Goal: Information Seeking & Learning: Learn about a topic

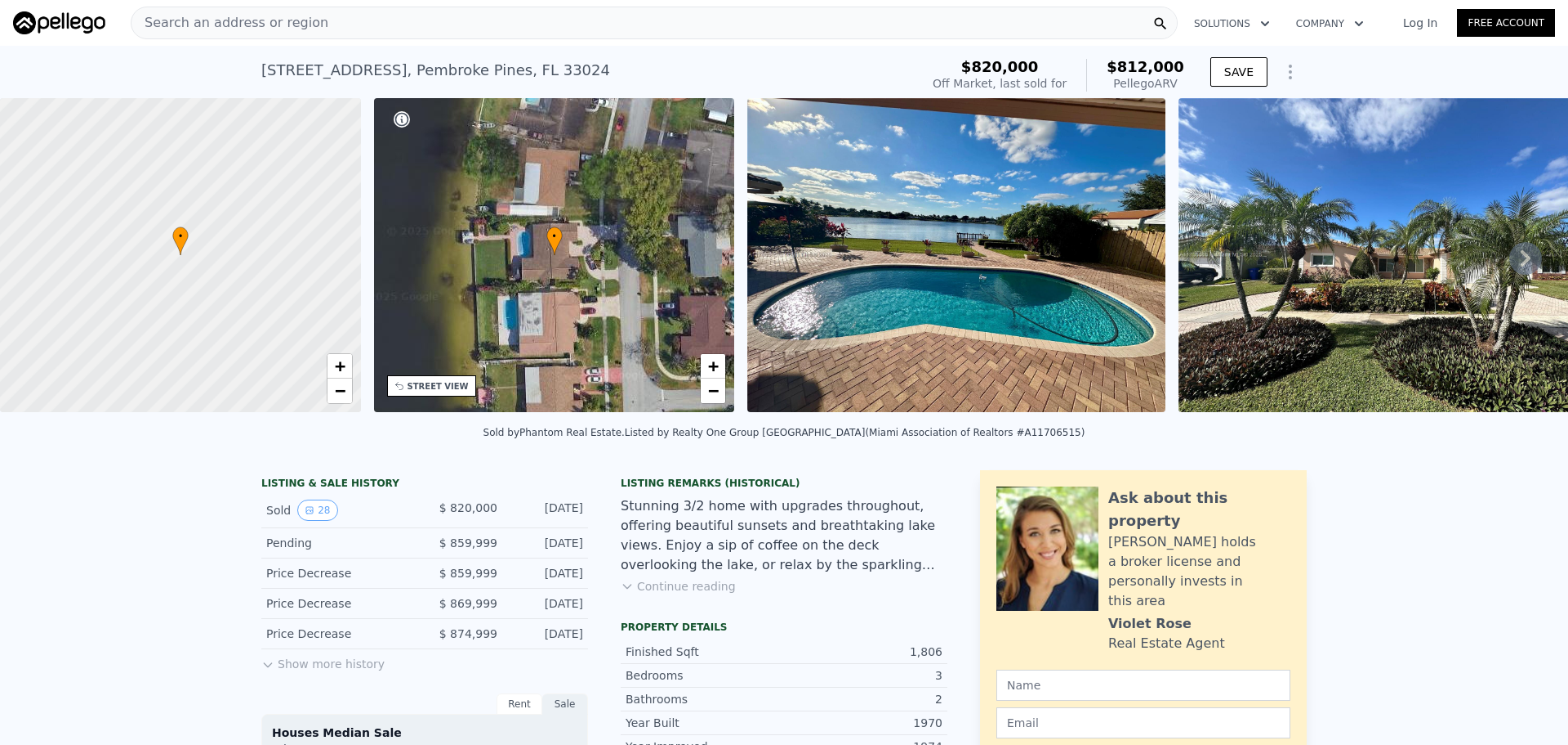
click at [474, 21] on div "Search an address or region" at bounding box center [654, 22] width 1047 height 33
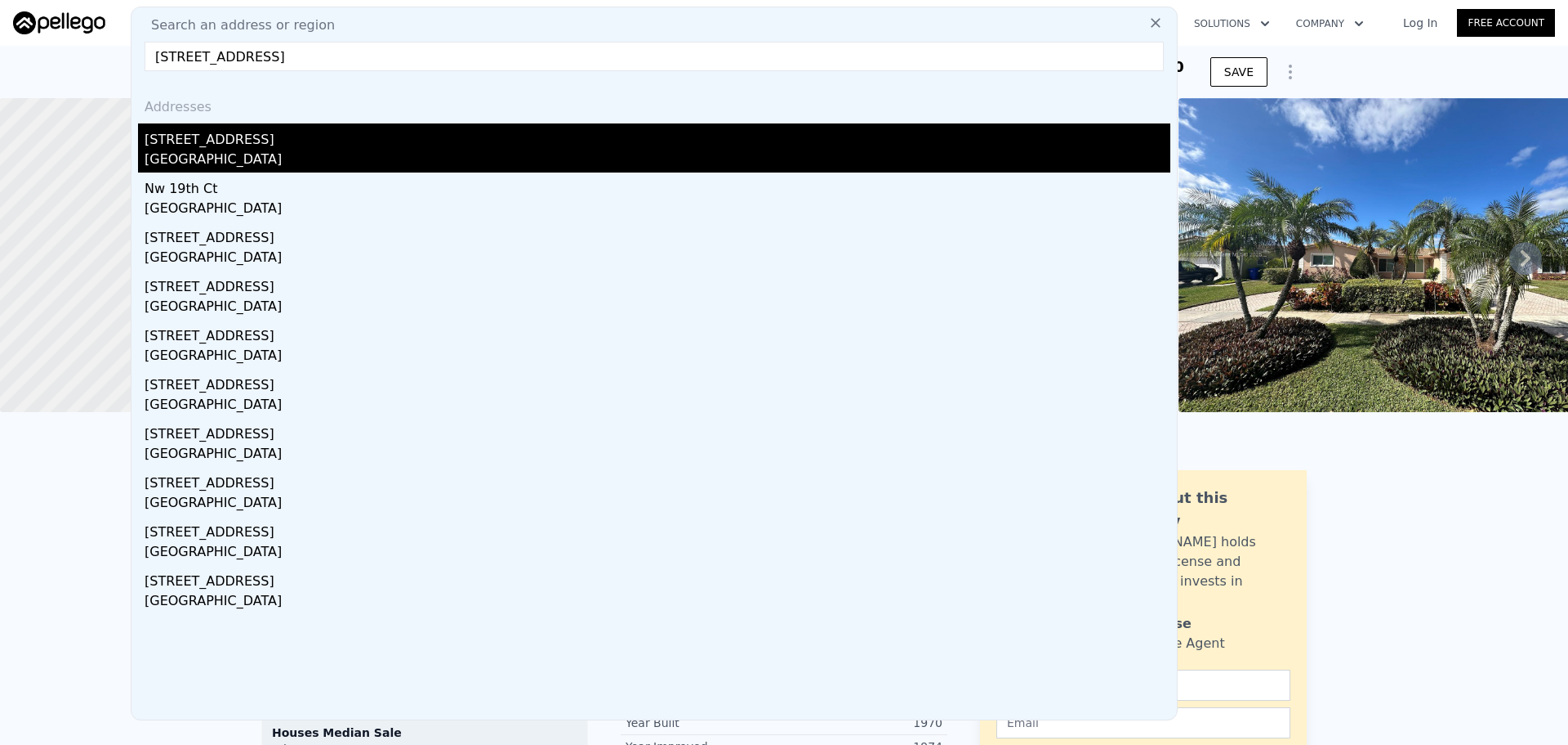
type input "[STREET_ADDRESS]"
click at [300, 149] on div "[STREET_ADDRESS]" at bounding box center [657, 136] width 1026 height 27
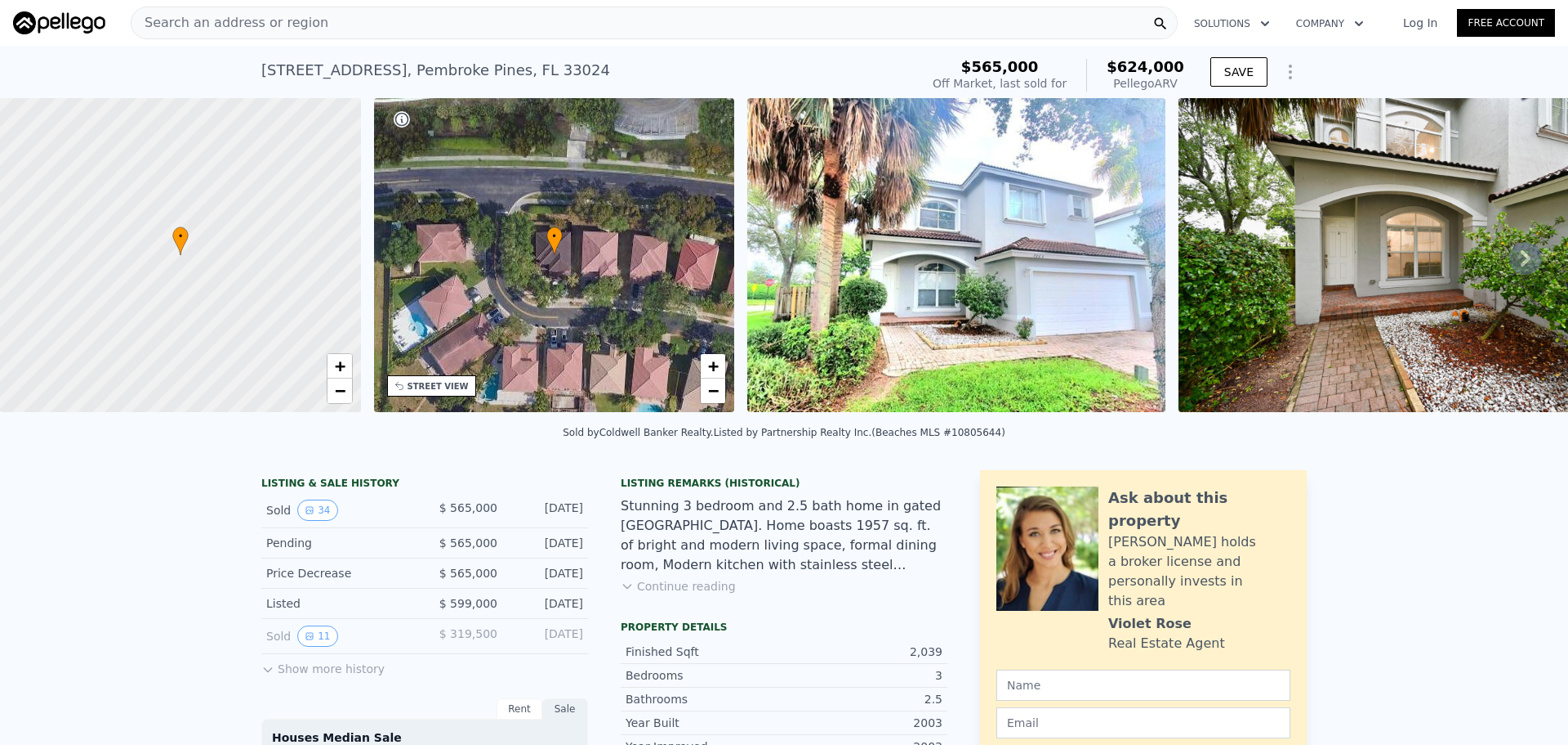
click at [374, 11] on div "Search an address or region" at bounding box center [654, 22] width 1047 height 33
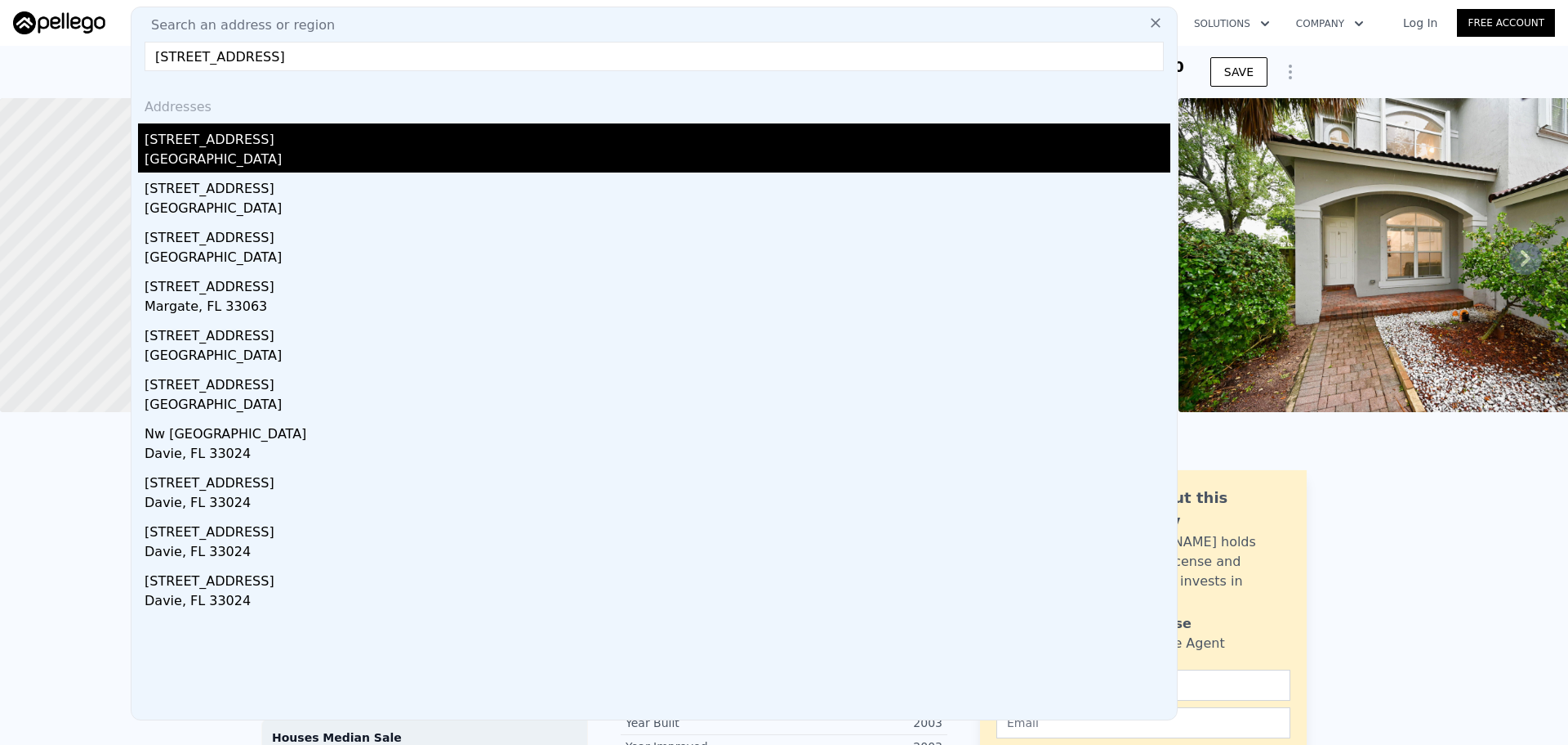
type input "[STREET_ADDRESS]"
click at [330, 127] on div "[STREET_ADDRESS]" at bounding box center [657, 136] width 1026 height 27
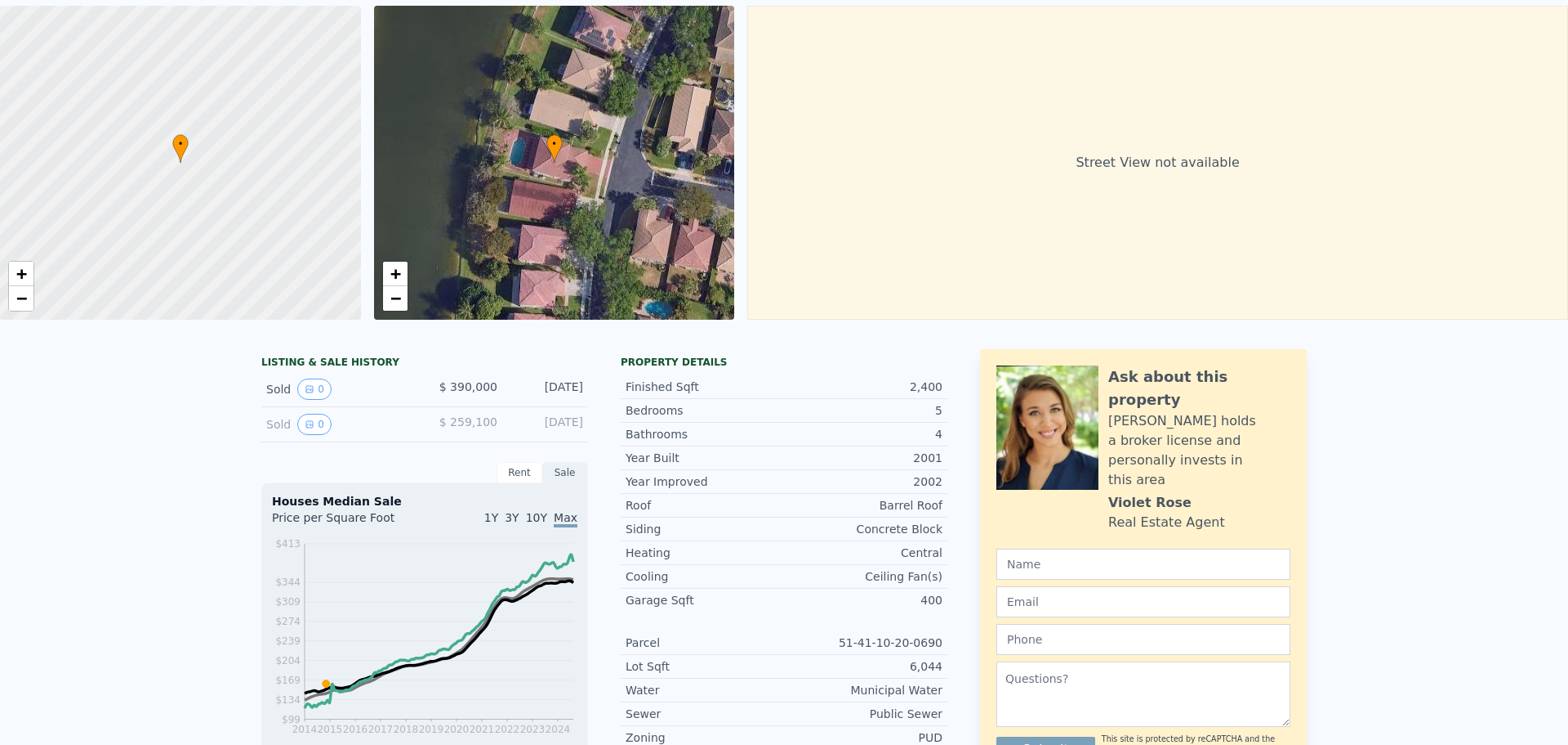
scroll to position [5, 0]
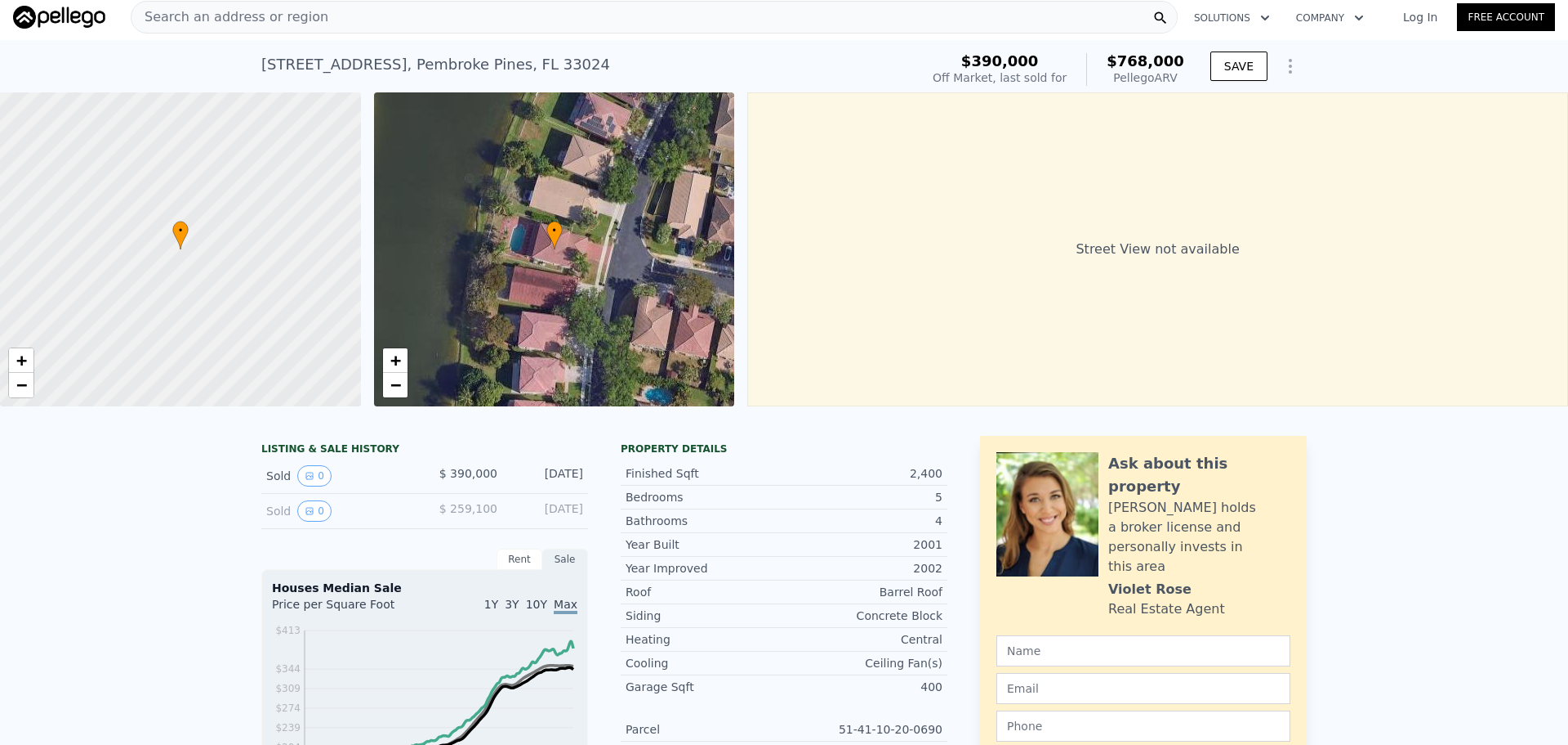
click at [486, 18] on div "Search an address or region" at bounding box center [654, 17] width 1047 height 33
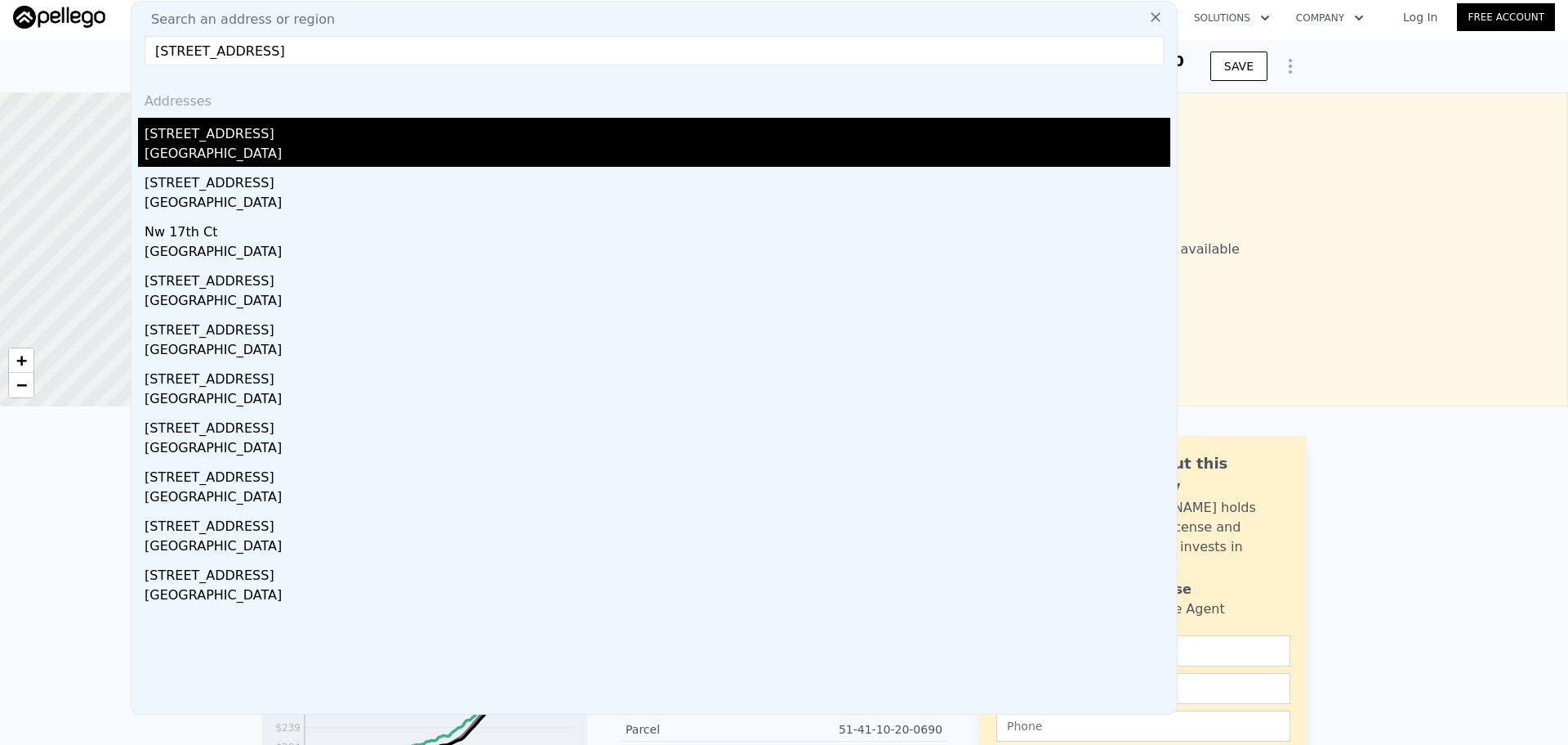
type input "[STREET_ADDRESS]"
click at [359, 129] on div "[STREET_ADDRESS]" at bounding box center [657, 131] width 1026 height 27
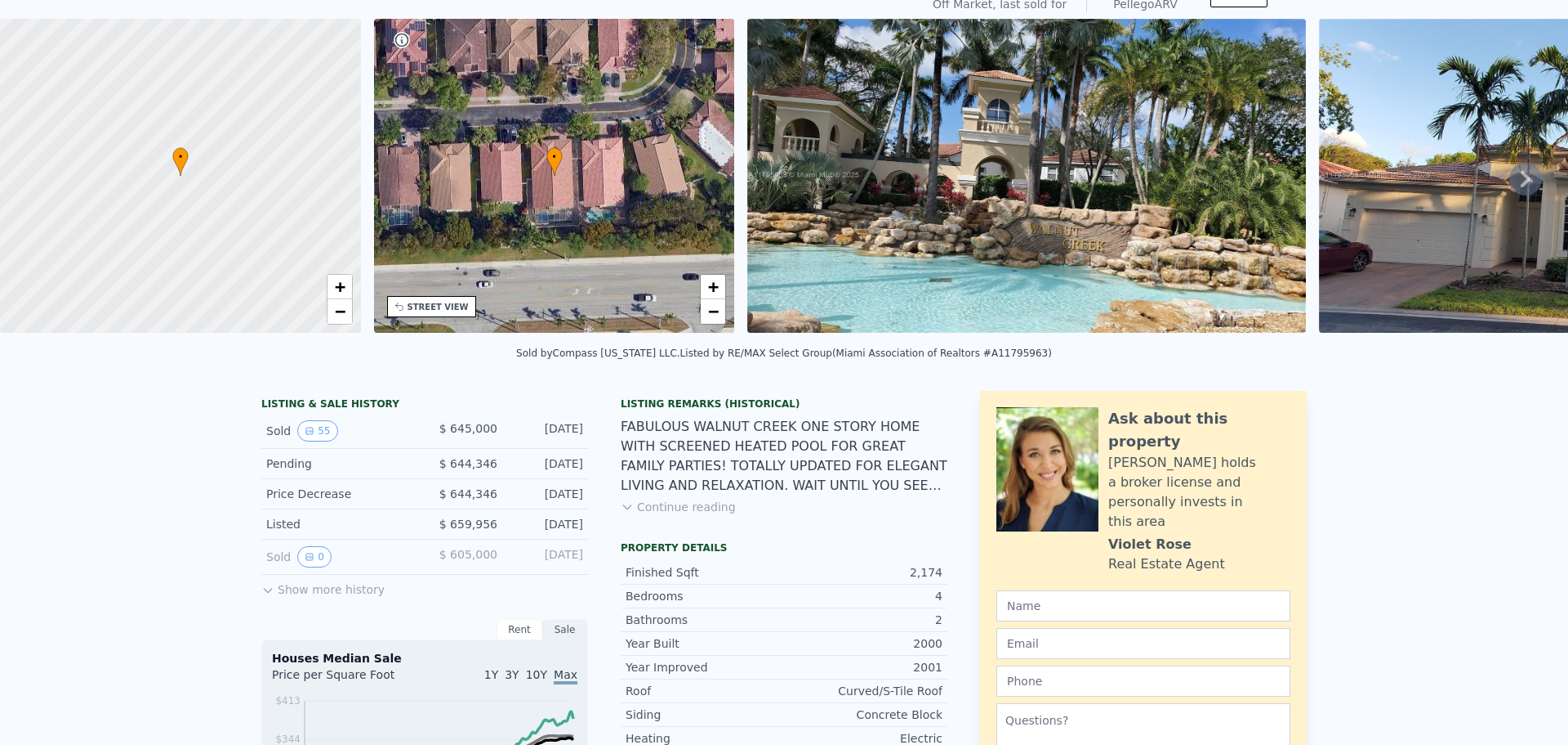
scroll to position [5, 0]
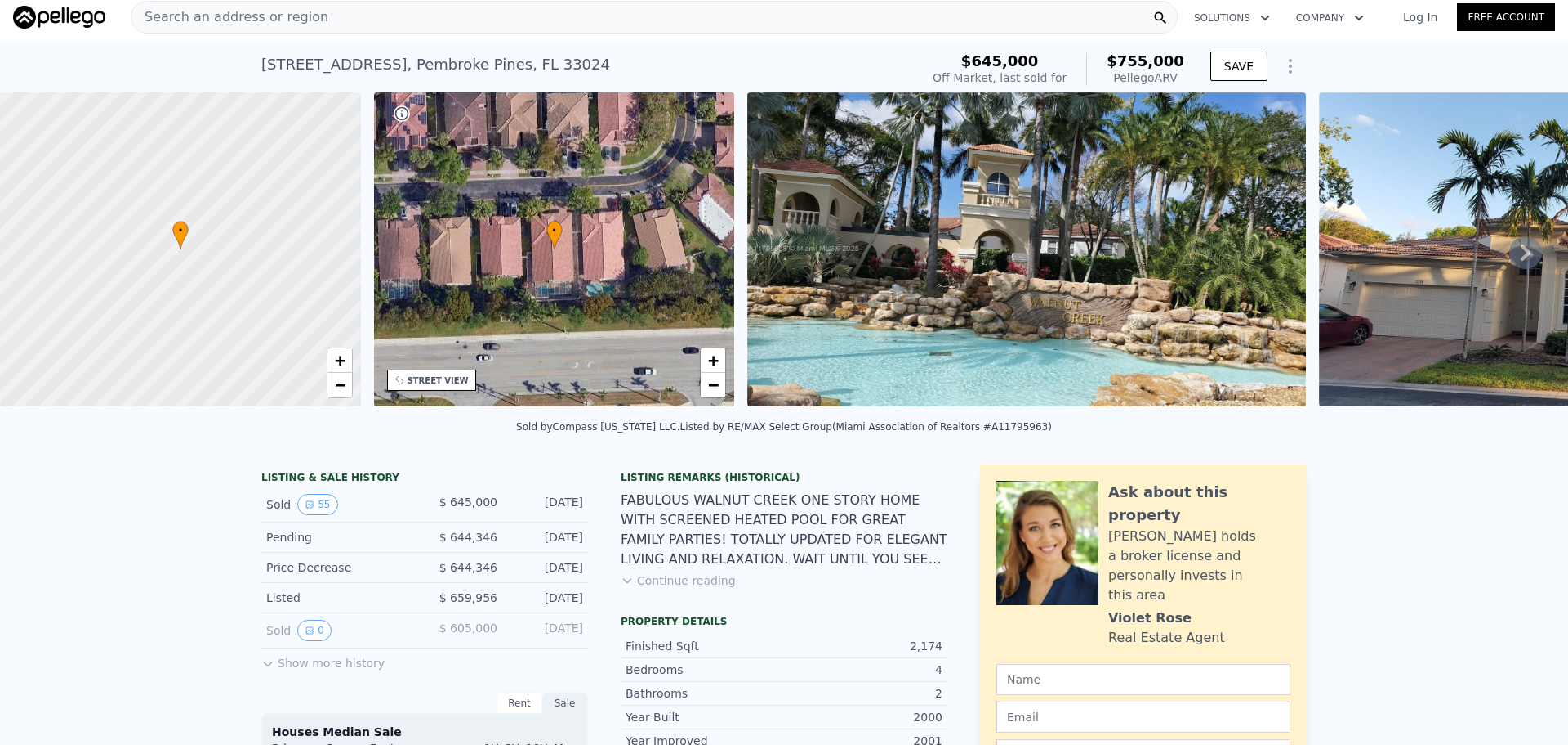
click at [428, 14] on div "Search an address or region" at bounding box center [654, 17] width 1047 height 33
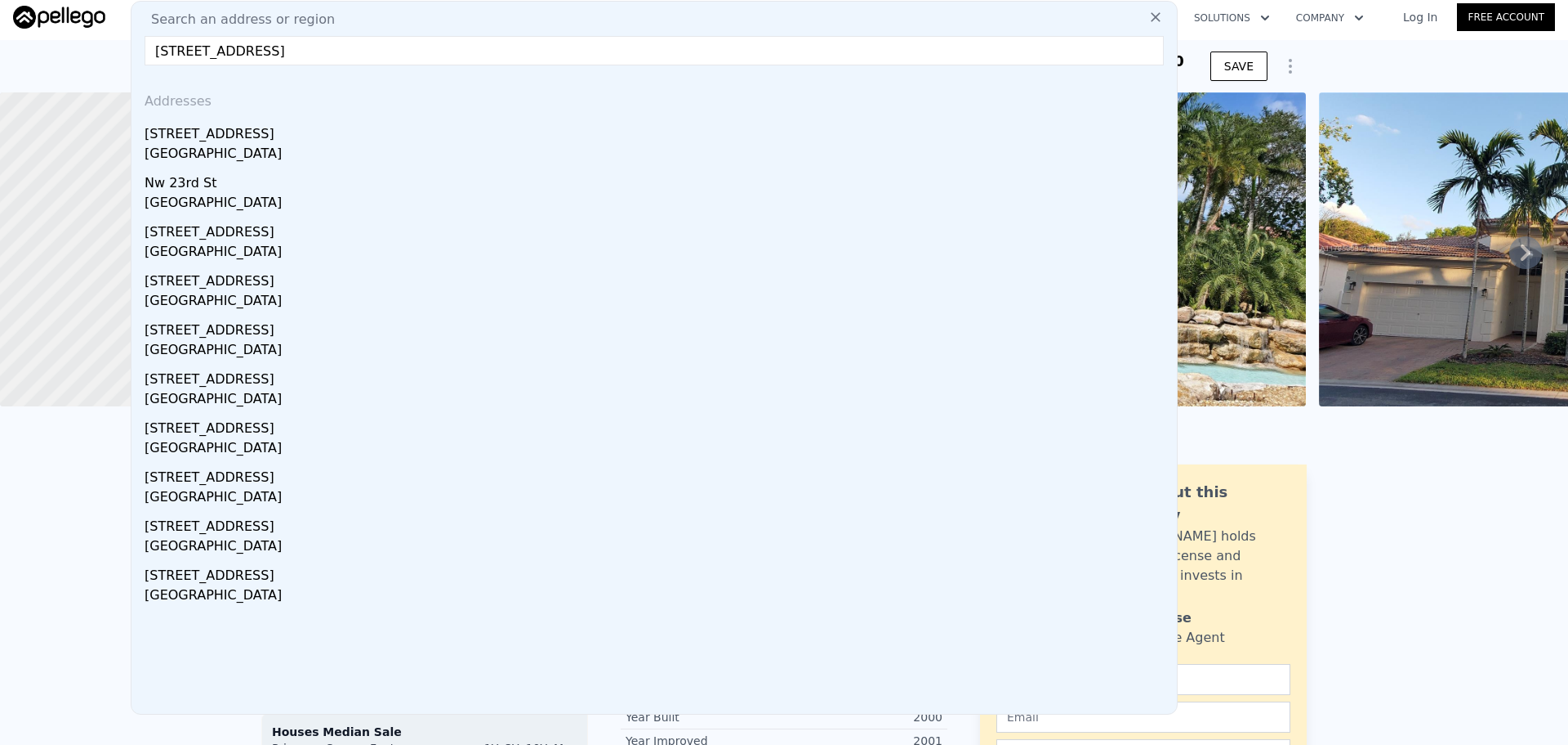
type input "[STREET_ADDRESS]"
click at [408, 131] on div "[STREET_ADDRESS]" at bounding box center [657, 131] width 1026 height 27
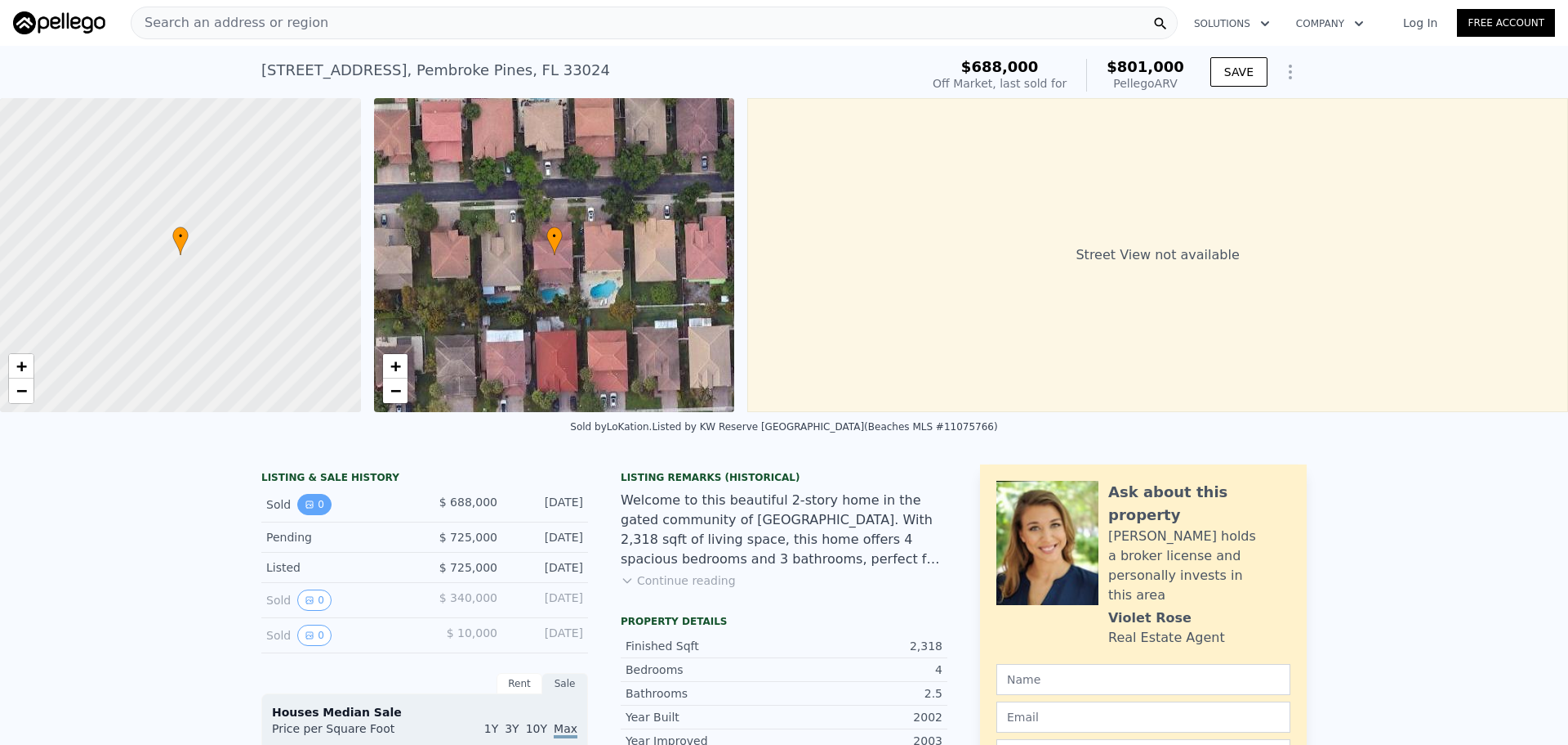
click at [311, 510] on button "0" at bounding box center [314, 504] width 35 height 21
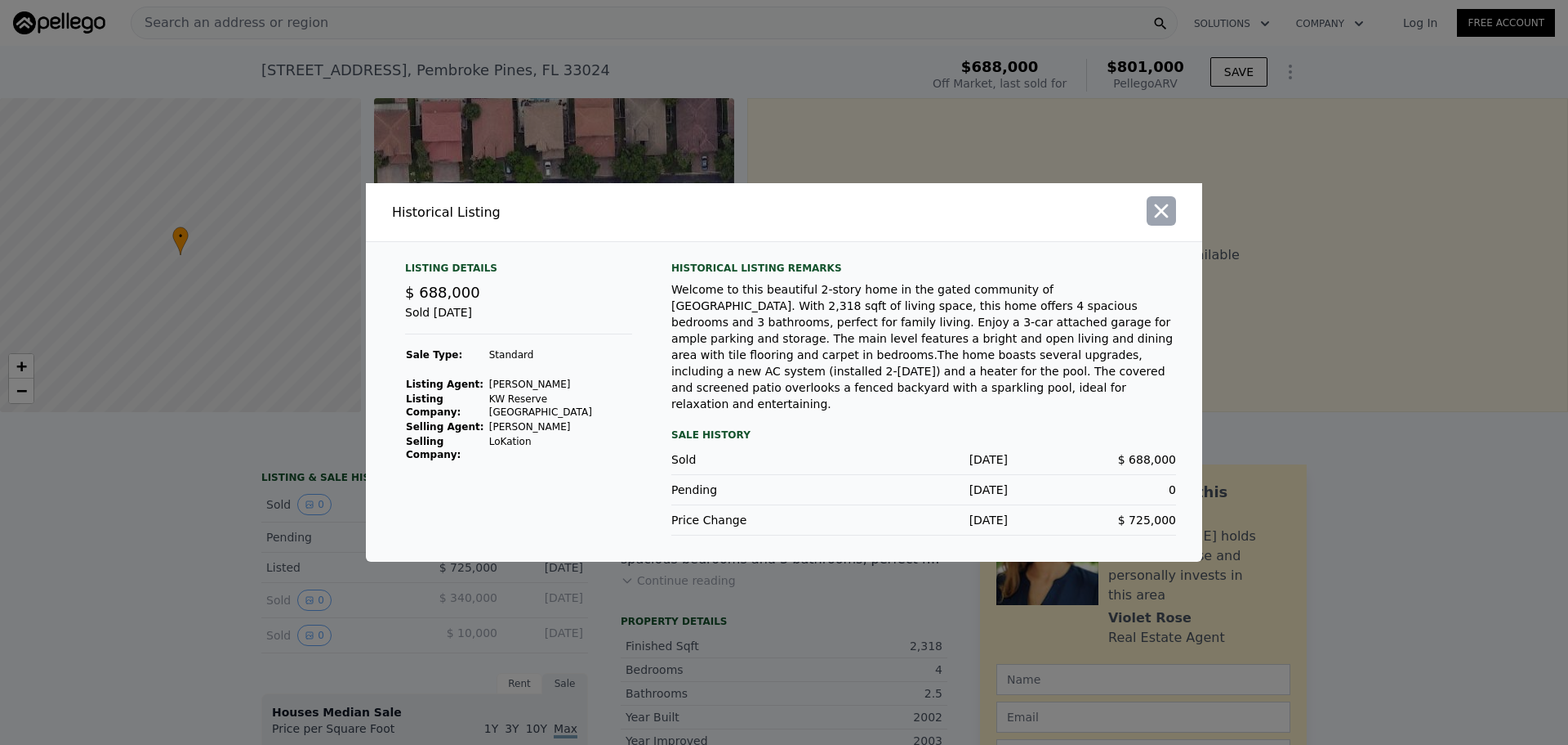
click at [1170, 222] on icon "button" at bounding box center [1162, 211] width 23 height 23
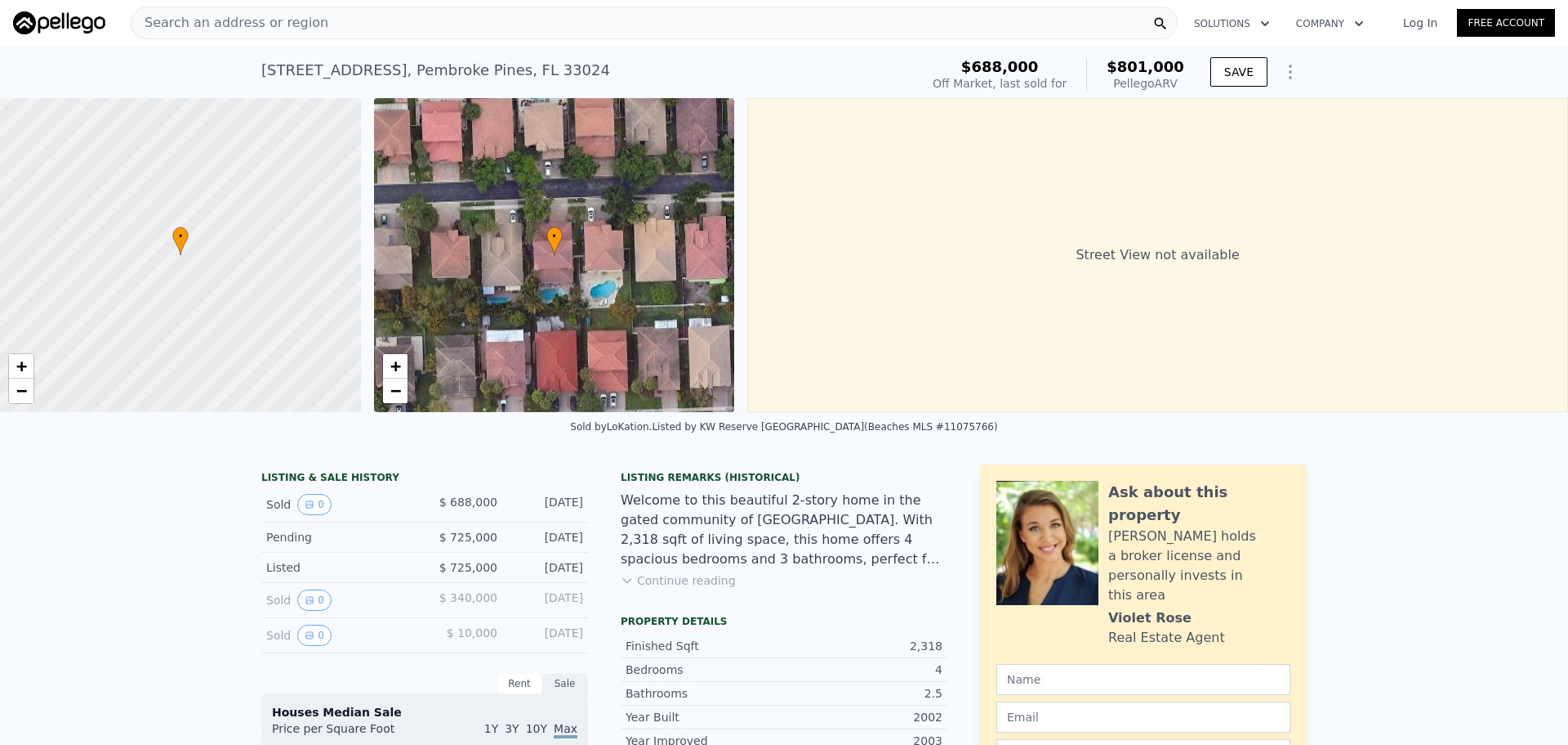
click at [521, 19] on div "Search an address or region" at bounding box center [654, 22] width 1047 height 33
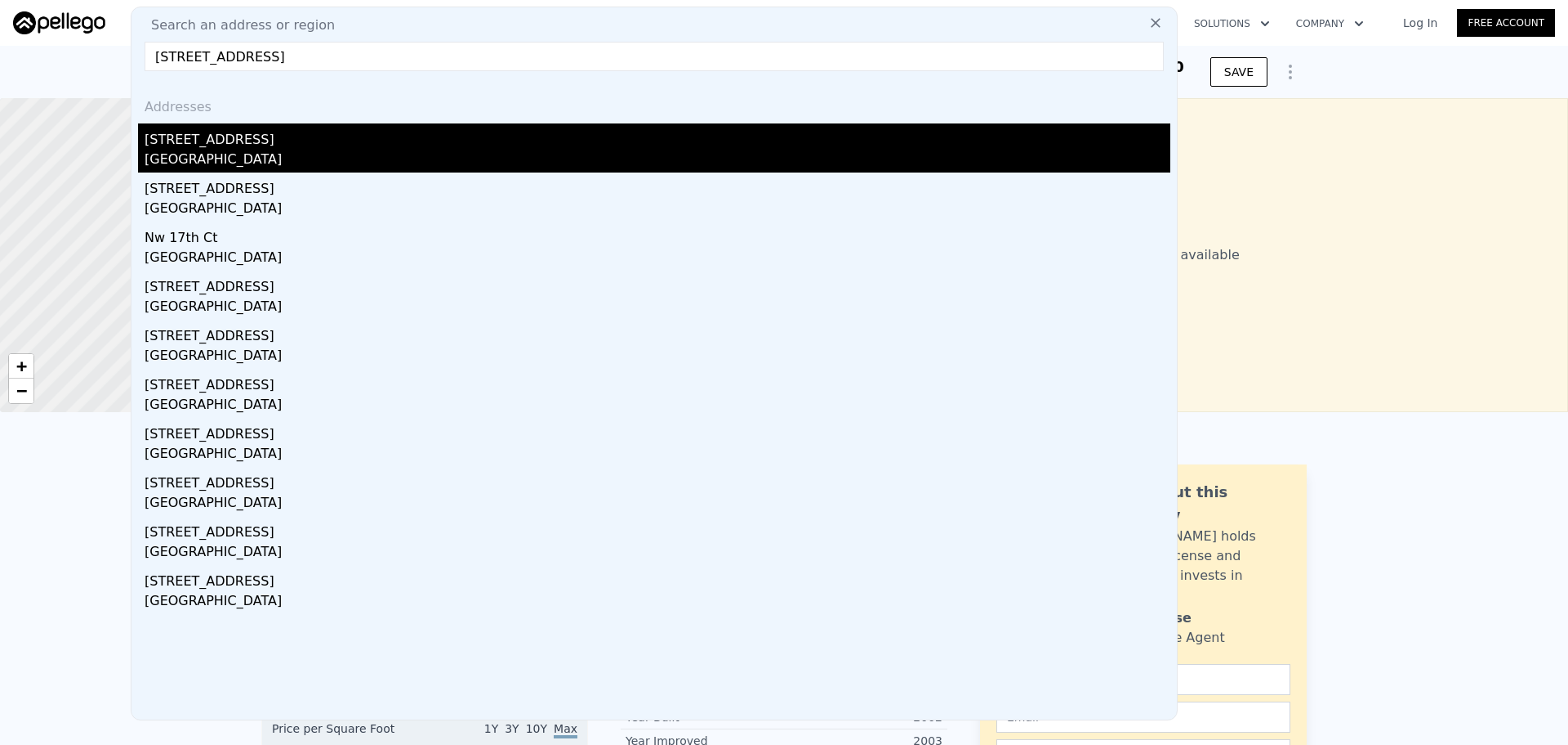
type input "[STREET_ADDRESS]"
click at [319, 146] on div "[STREET_ADDRESS]" at bounding box center [657, 136] width 1026 height 27
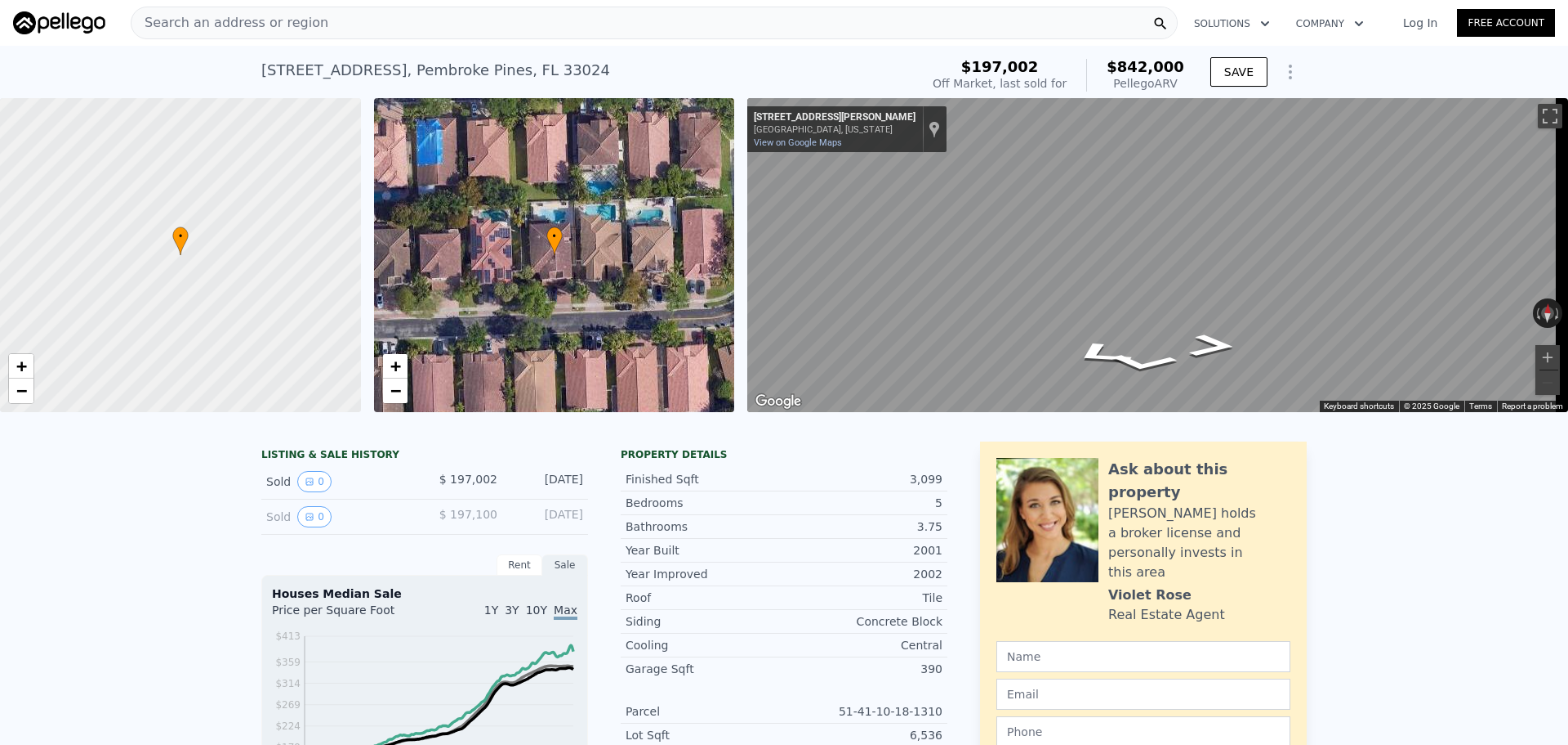
click at [507, 18] on div "Search an address or region" at bounding box center [654, 22] width 1047 height 33
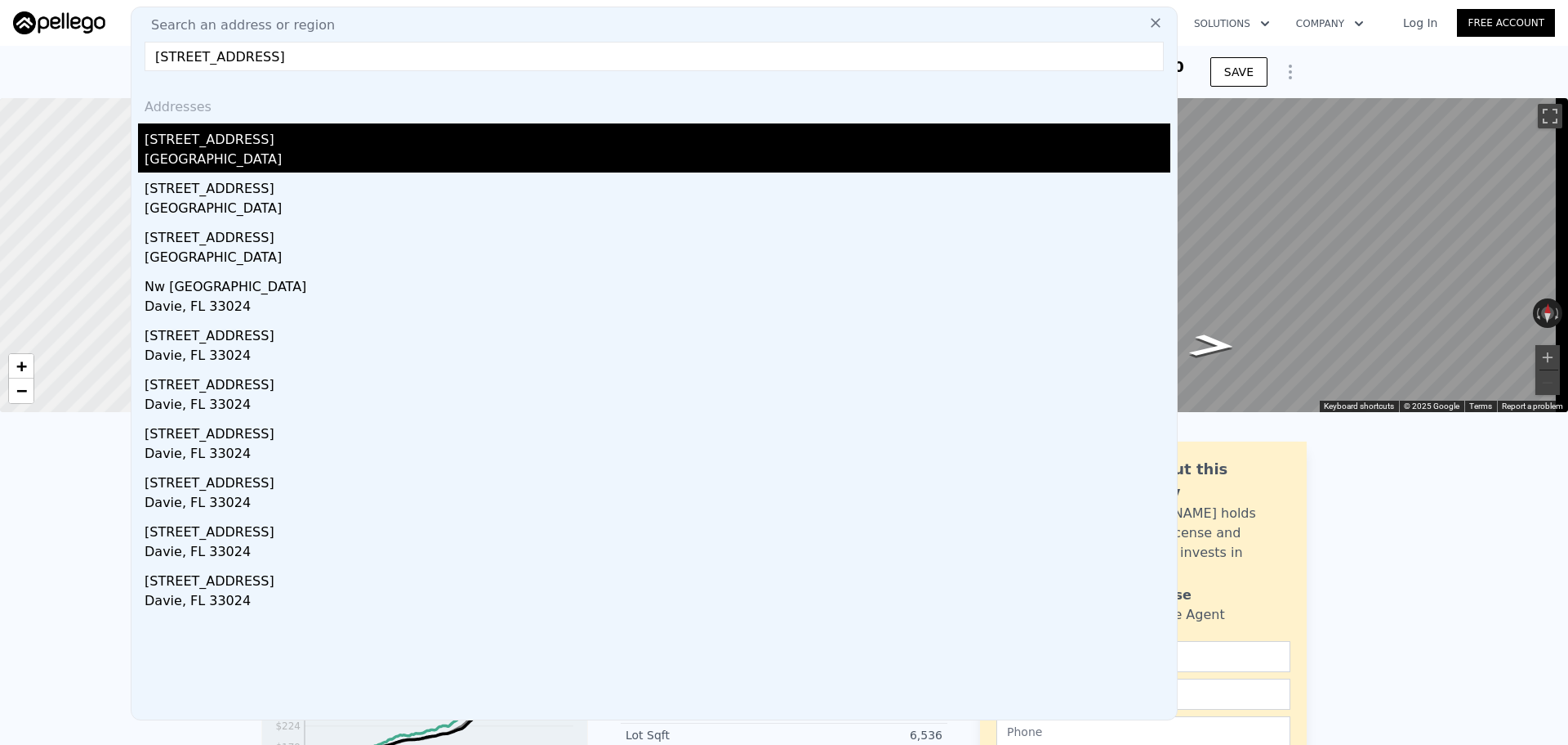
type input "[STREET_ADDRESS]"
click at [455, 147] on div "[STREET_ADDRESS]" at bounding box center [657, 136] width 1026 height 27
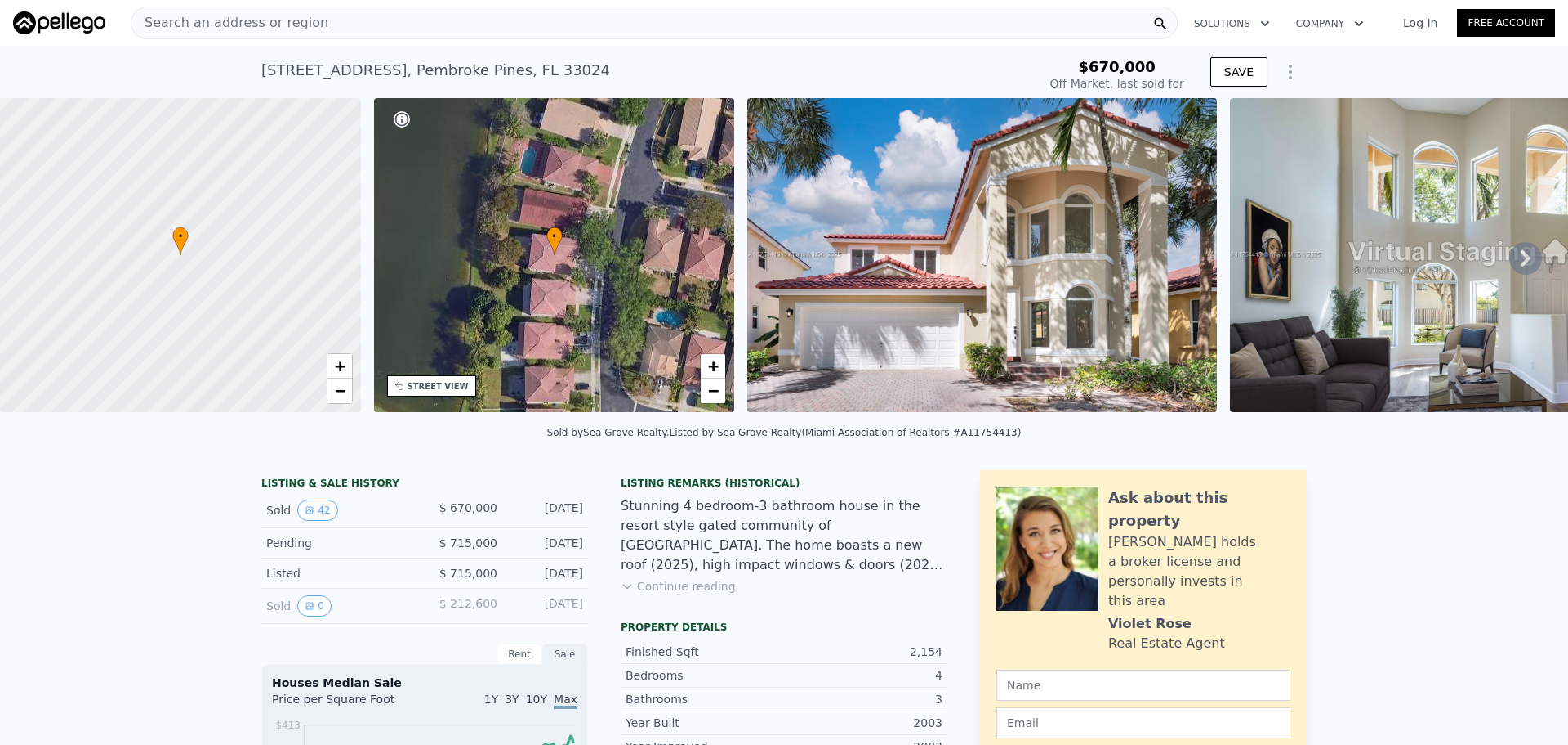
click at [1514, 257] on icon at bounding box center [1526, 258] width 33 height 33
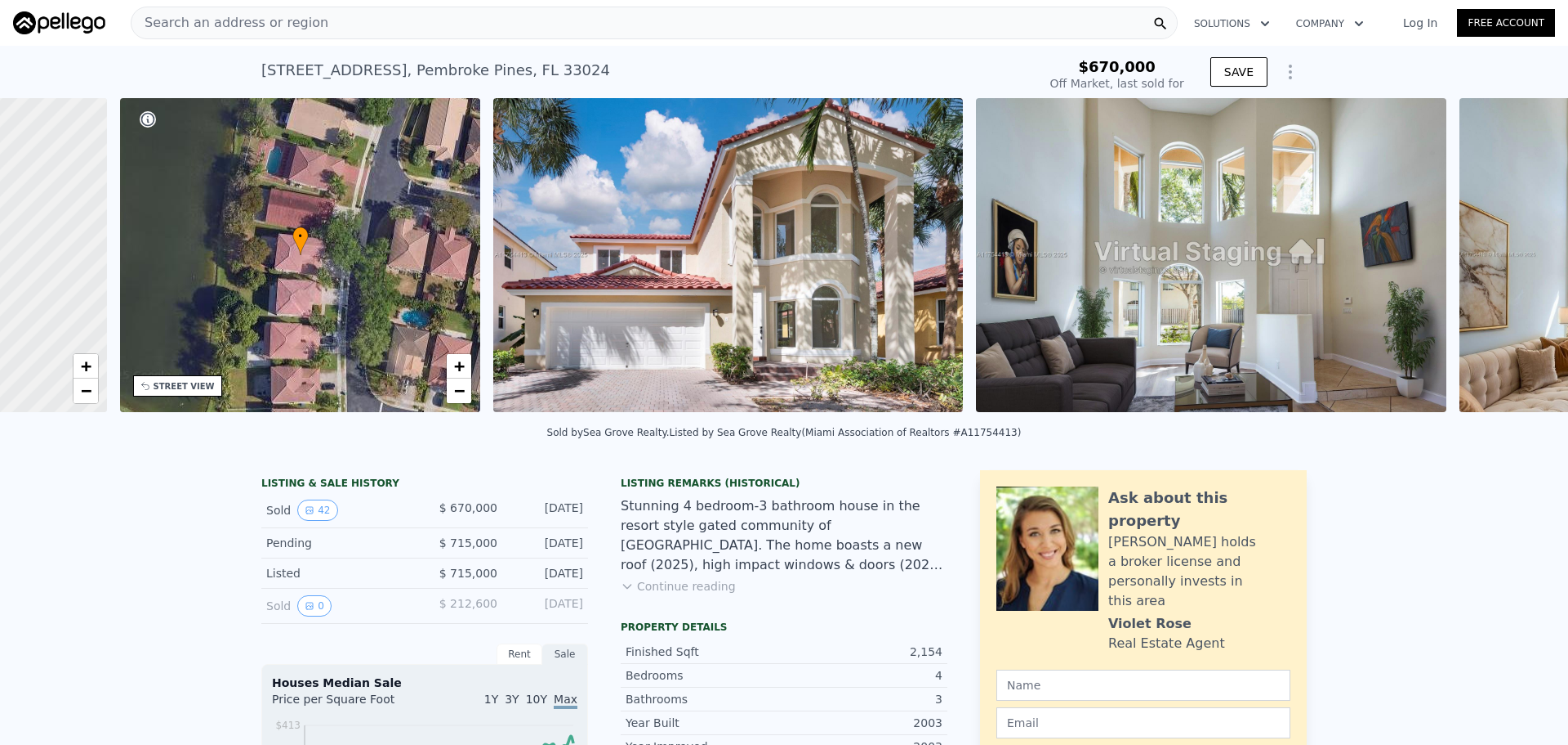
scroll to position [0, 381]
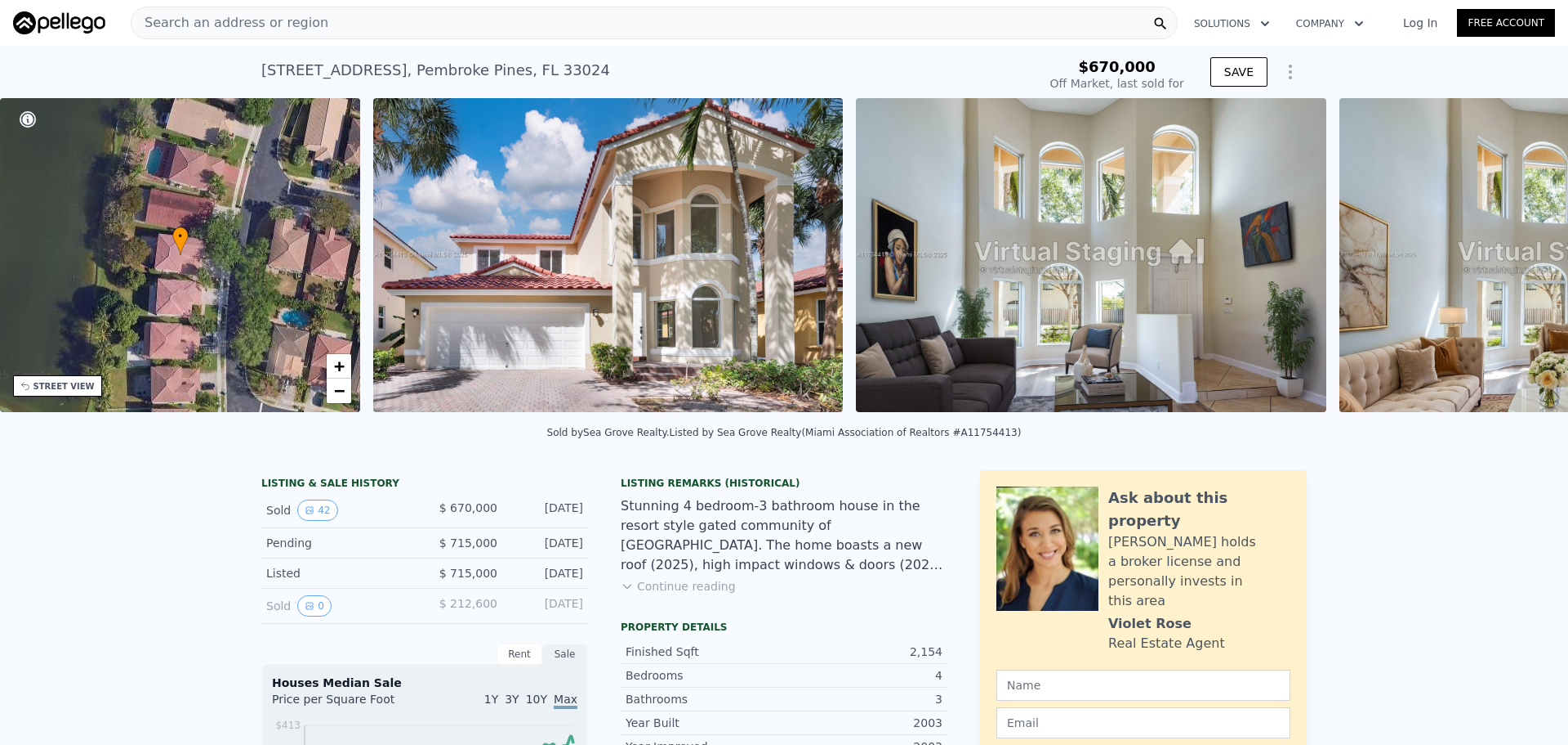
click at [1514, 257] on img at bounding box center [1529, 255] width 380 height 314
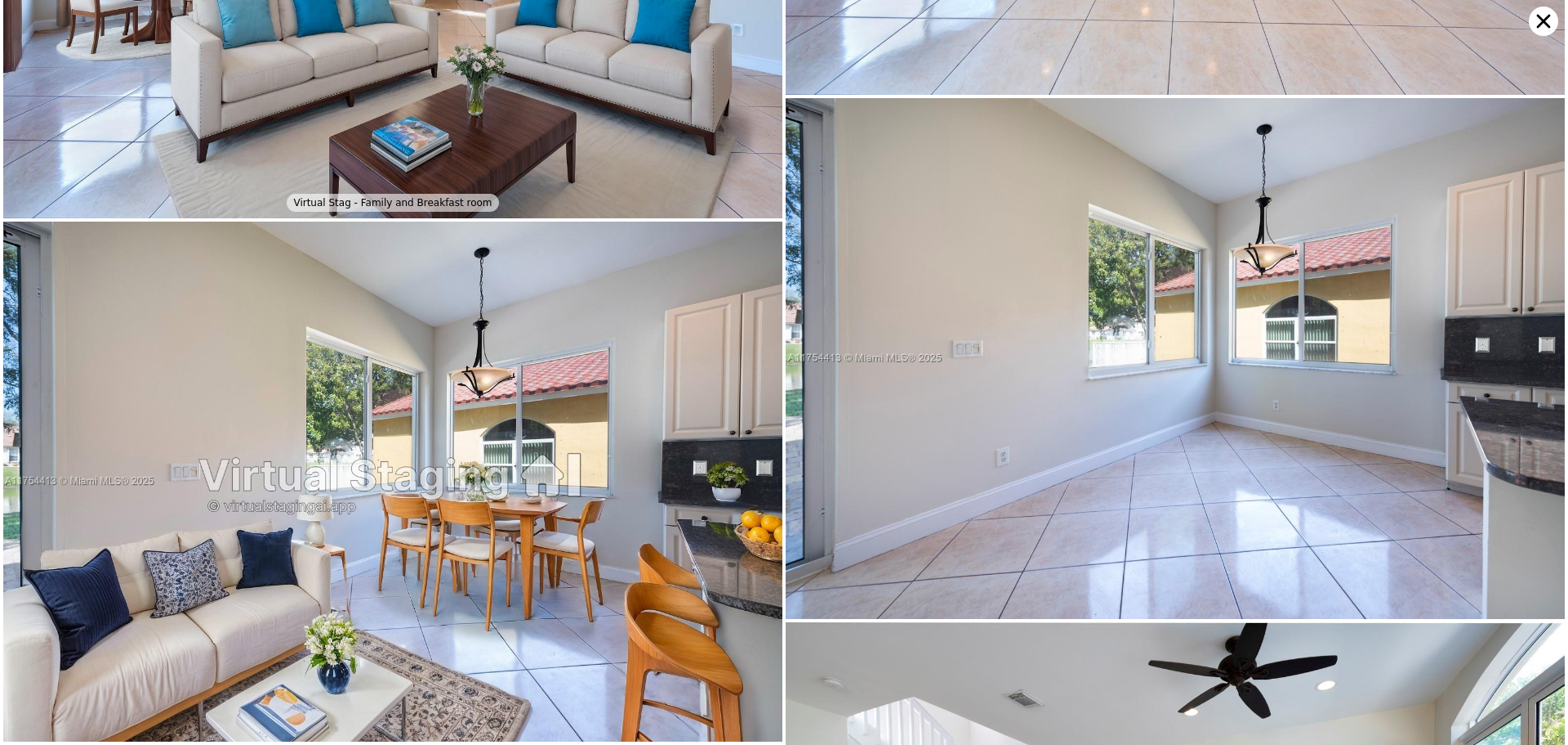
scroll to position [3636, 0]
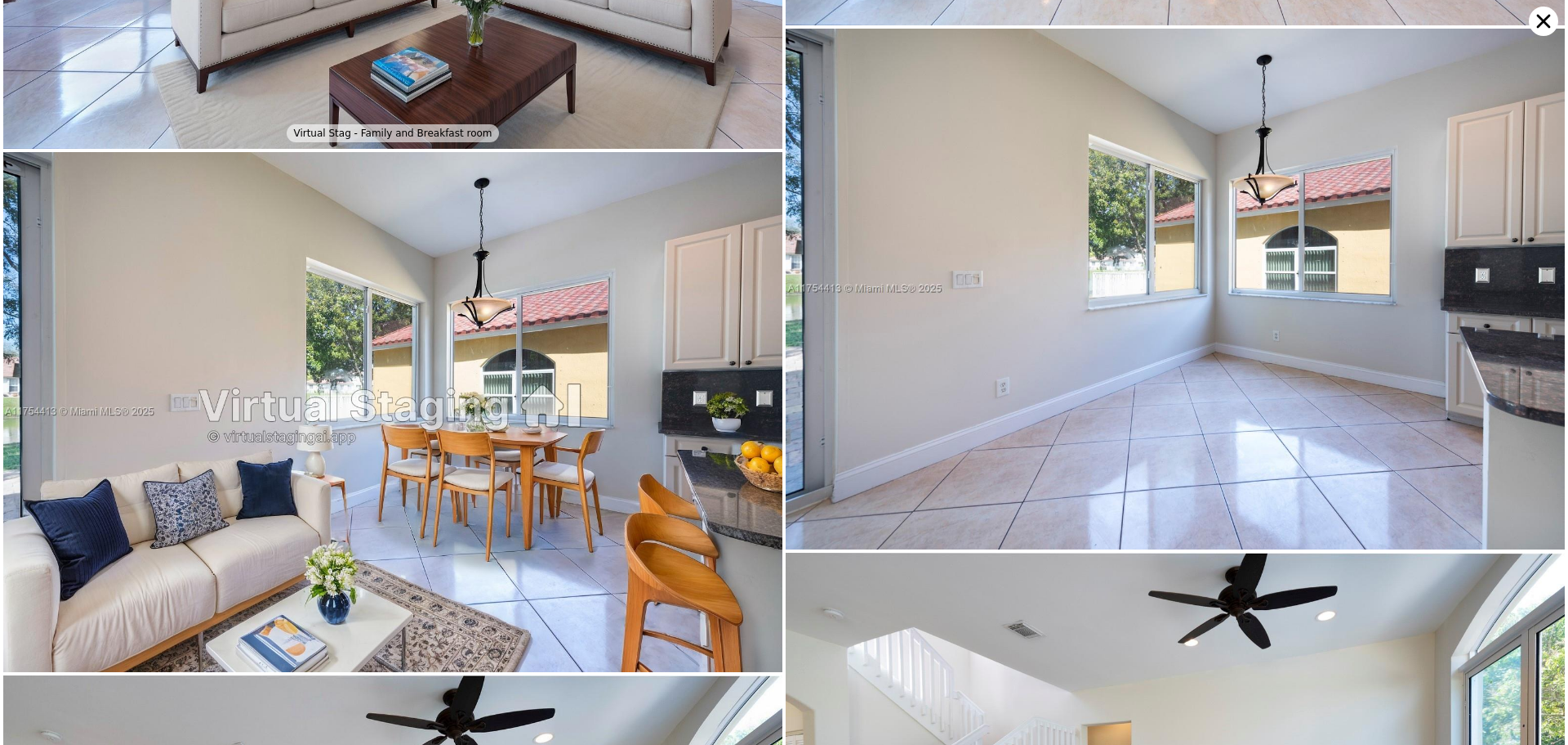
click at [1538, 9] on icon at bounding box center [1543, 20] width 29 height 29
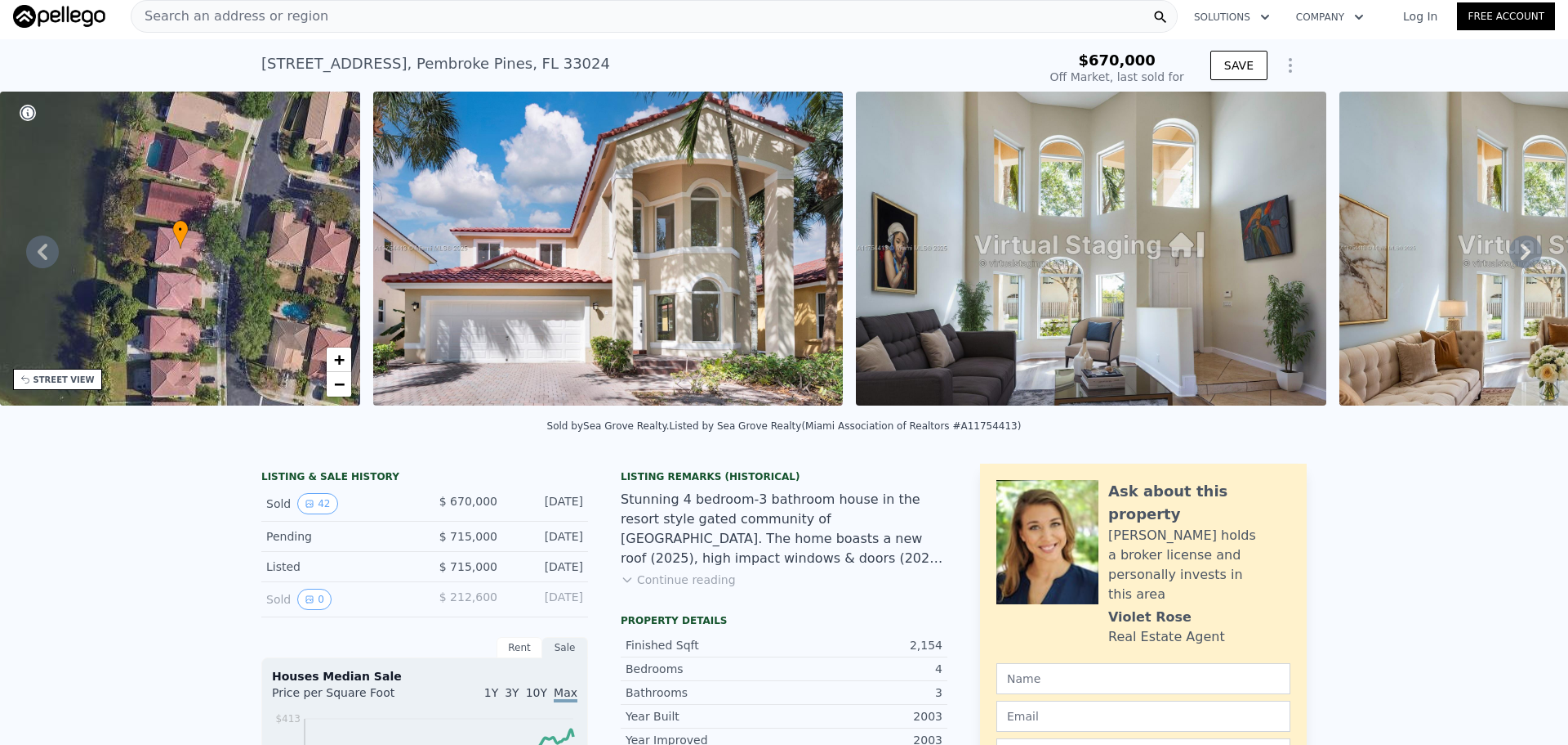
scroll to position [5, 0]
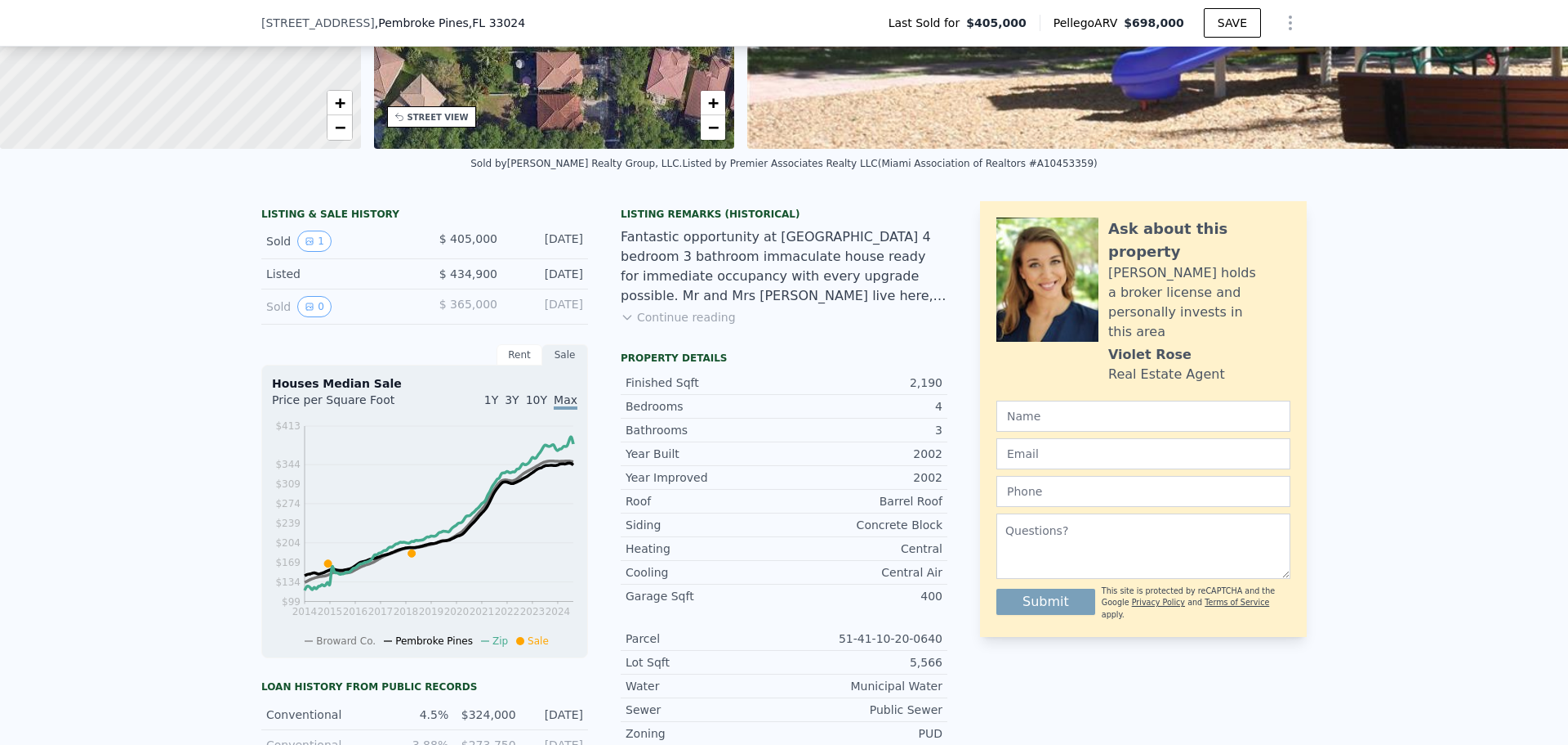
scroll to position [76, 0]
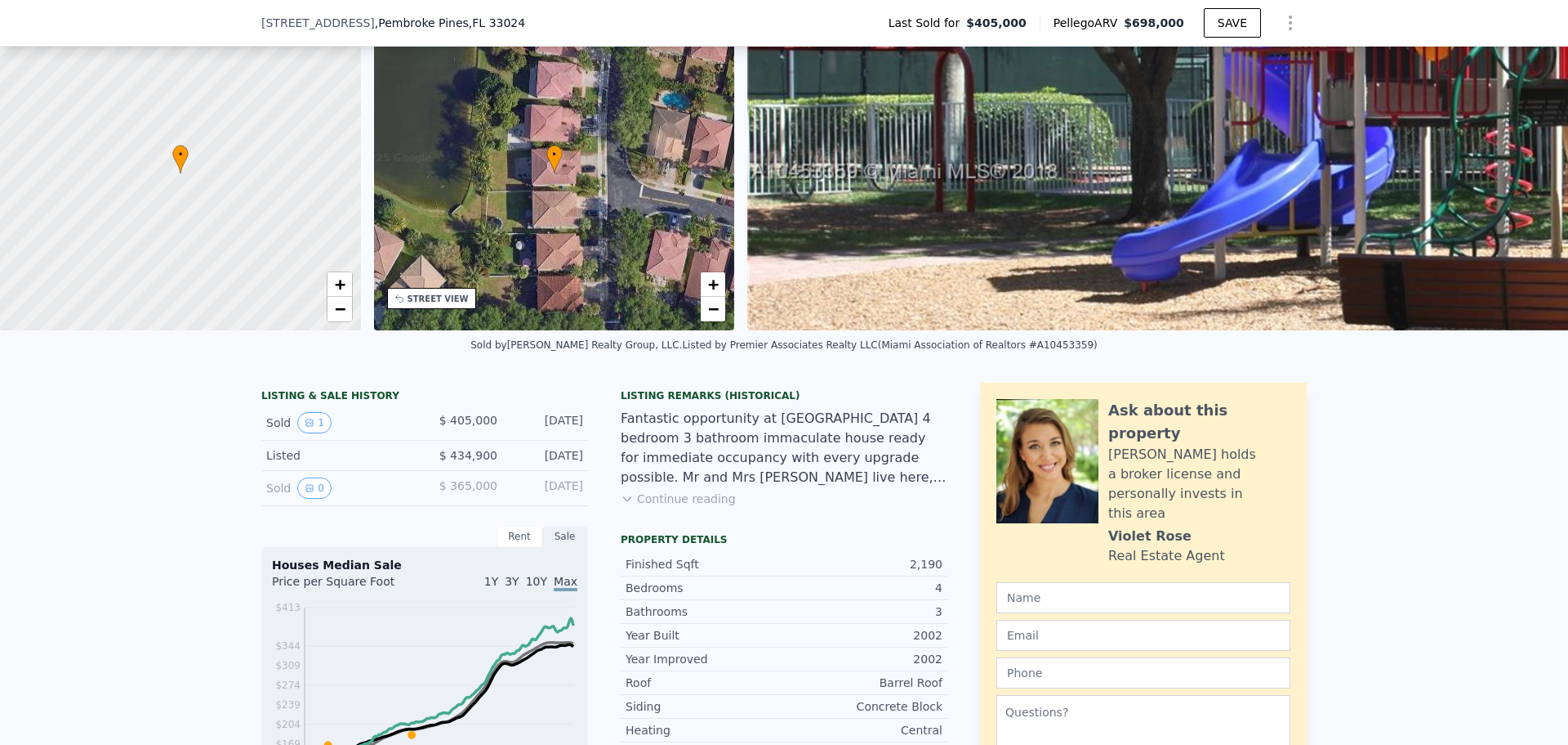
click at [436, 27] on span ", [GEOGRAPHIC_DATA]" at bounding box center [450, 23] width 151 height 16
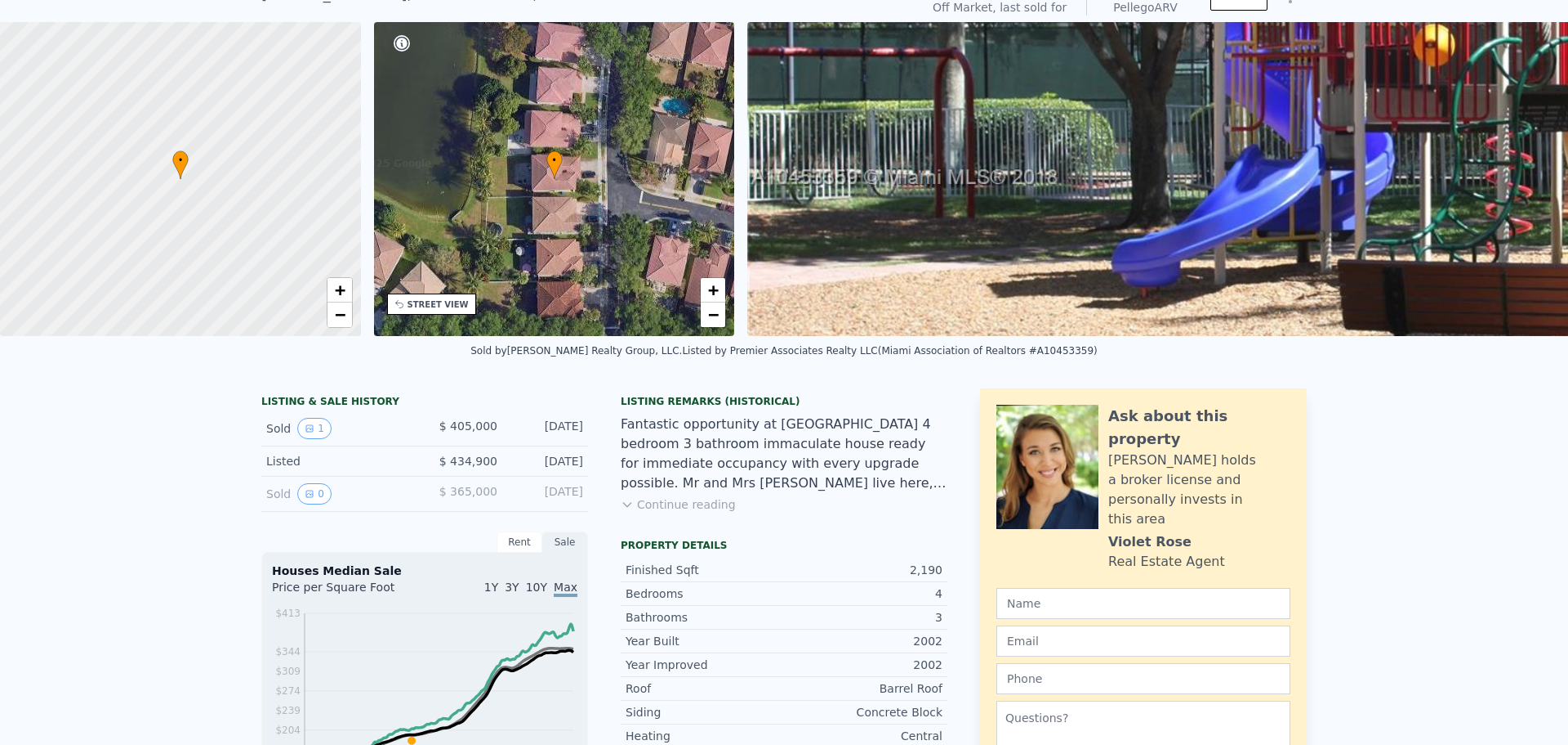
scroll to position [5, 0]
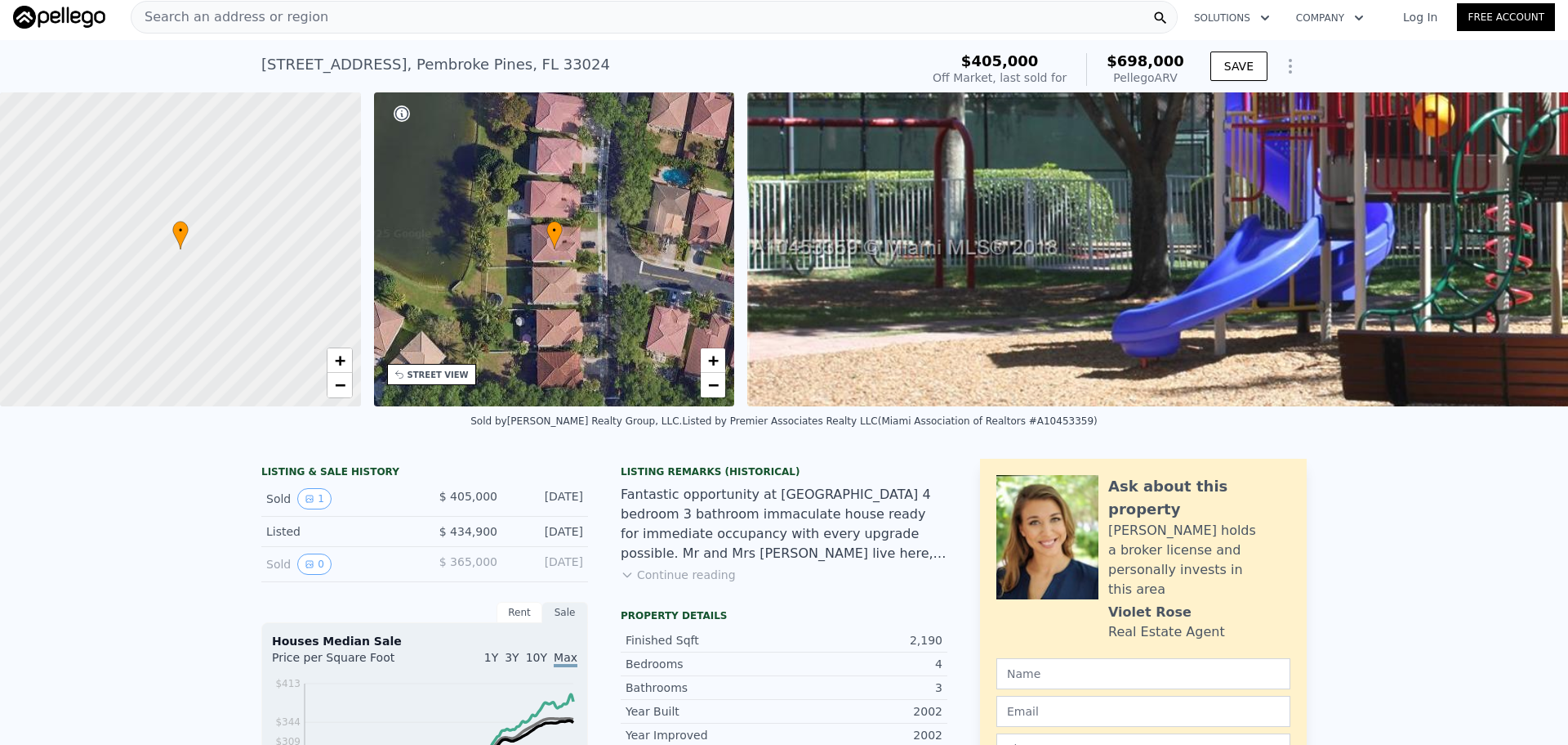
click at [369, 13] on div "Search an address or region" at bounding box center [654, 17] width 1047 height 33
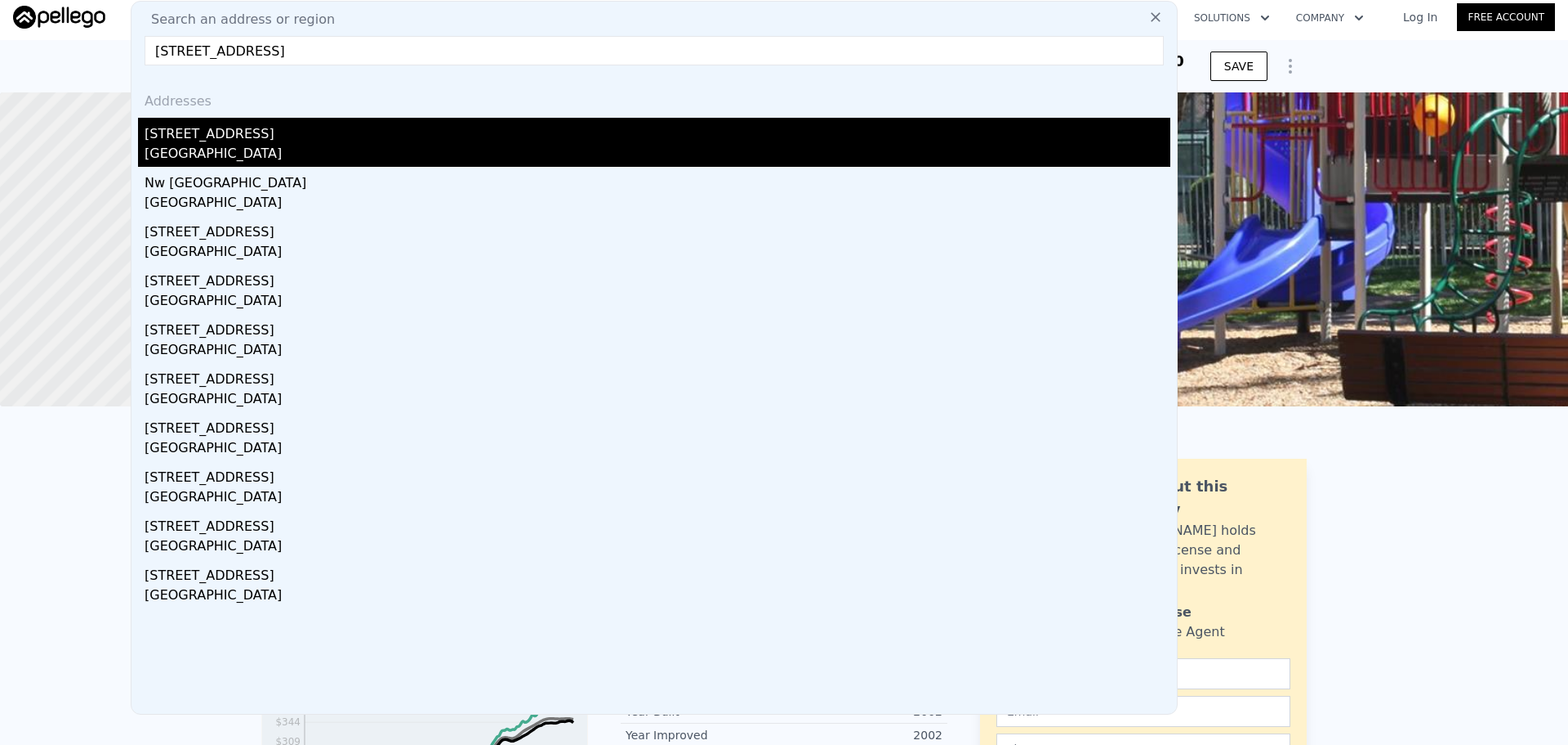
type input "1776 NW 78 AVE PEMBROKE PINES FL 33024"
click at [317, 154] on div "[GEOGRAPHIC_DATA]" at bounding box center [657, 155] width 1026 height 23
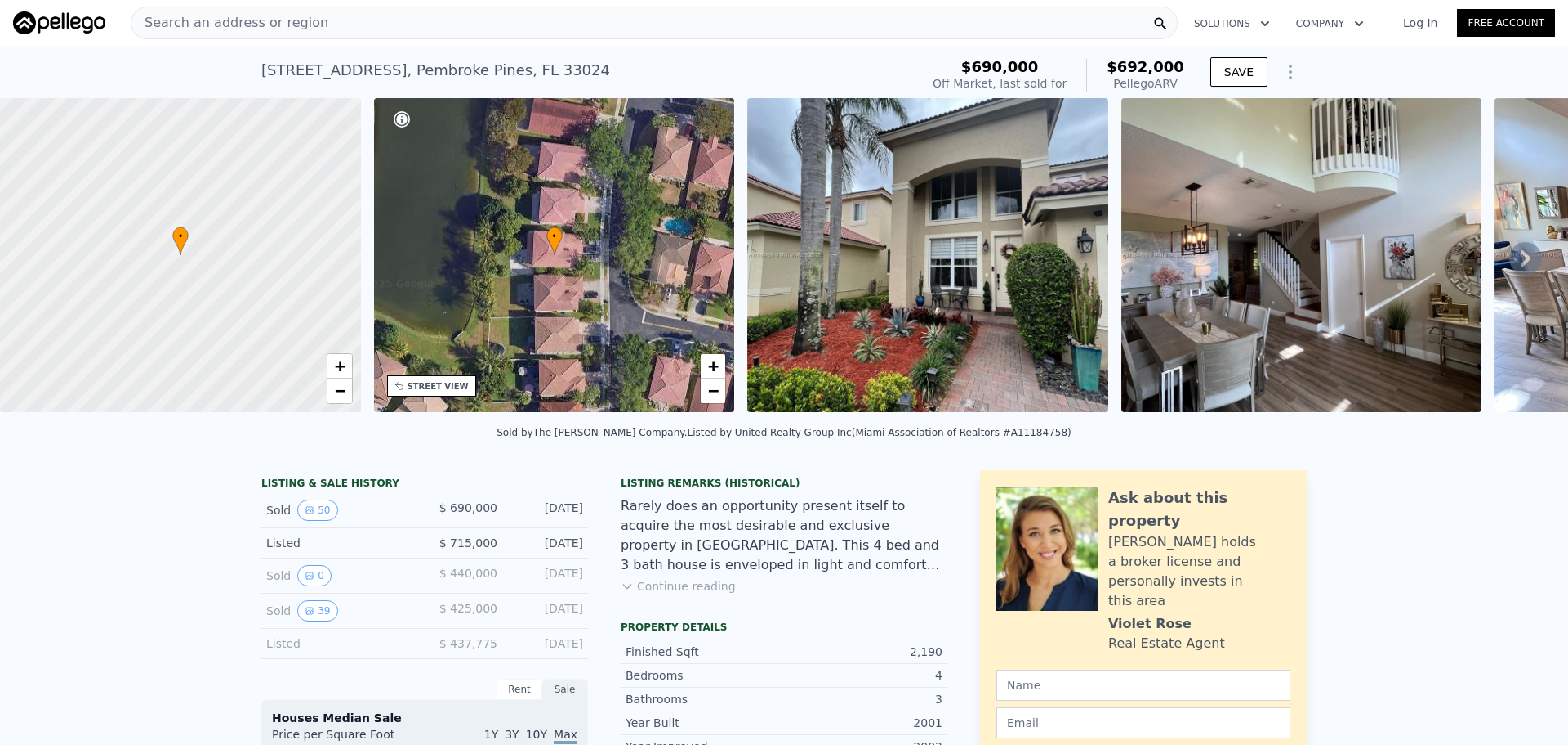
click at [1521, 259] on icon at bounding box center [1526, 258] width 10 height 16
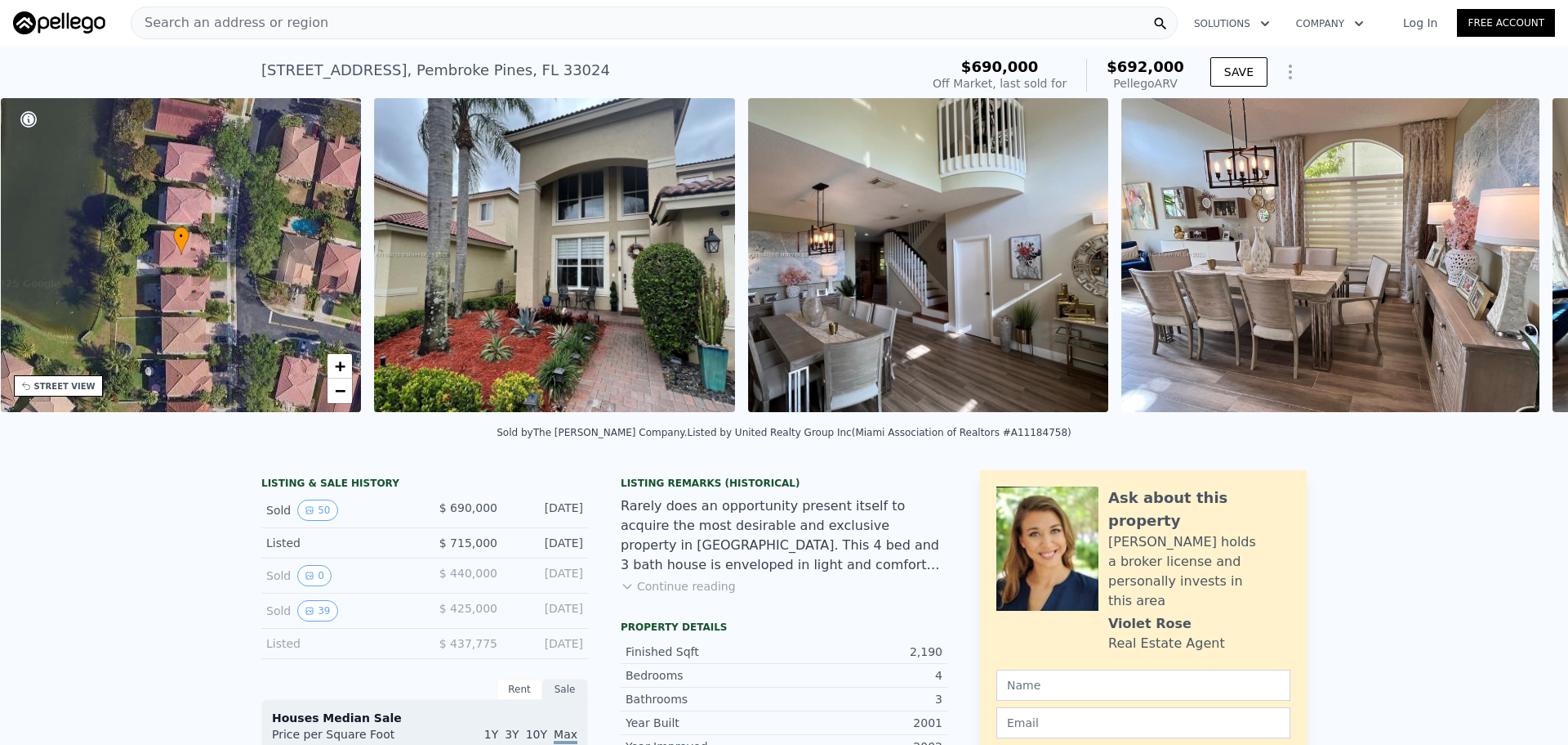
scroll to position [0, 381]
click at [1510, 259] on icon at bounding box center [1526, 258] width 33 height 33
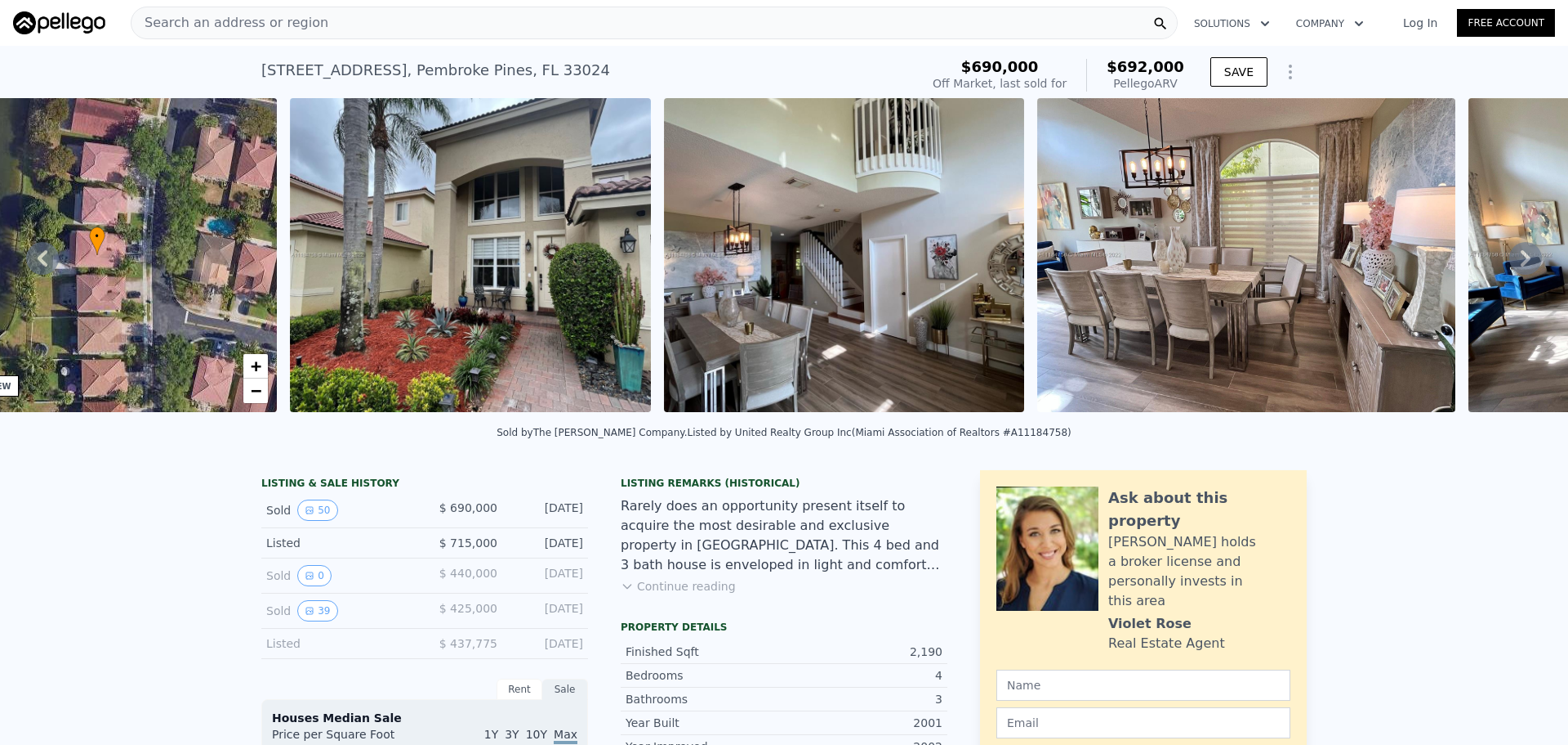
scroll to position [0, 747]
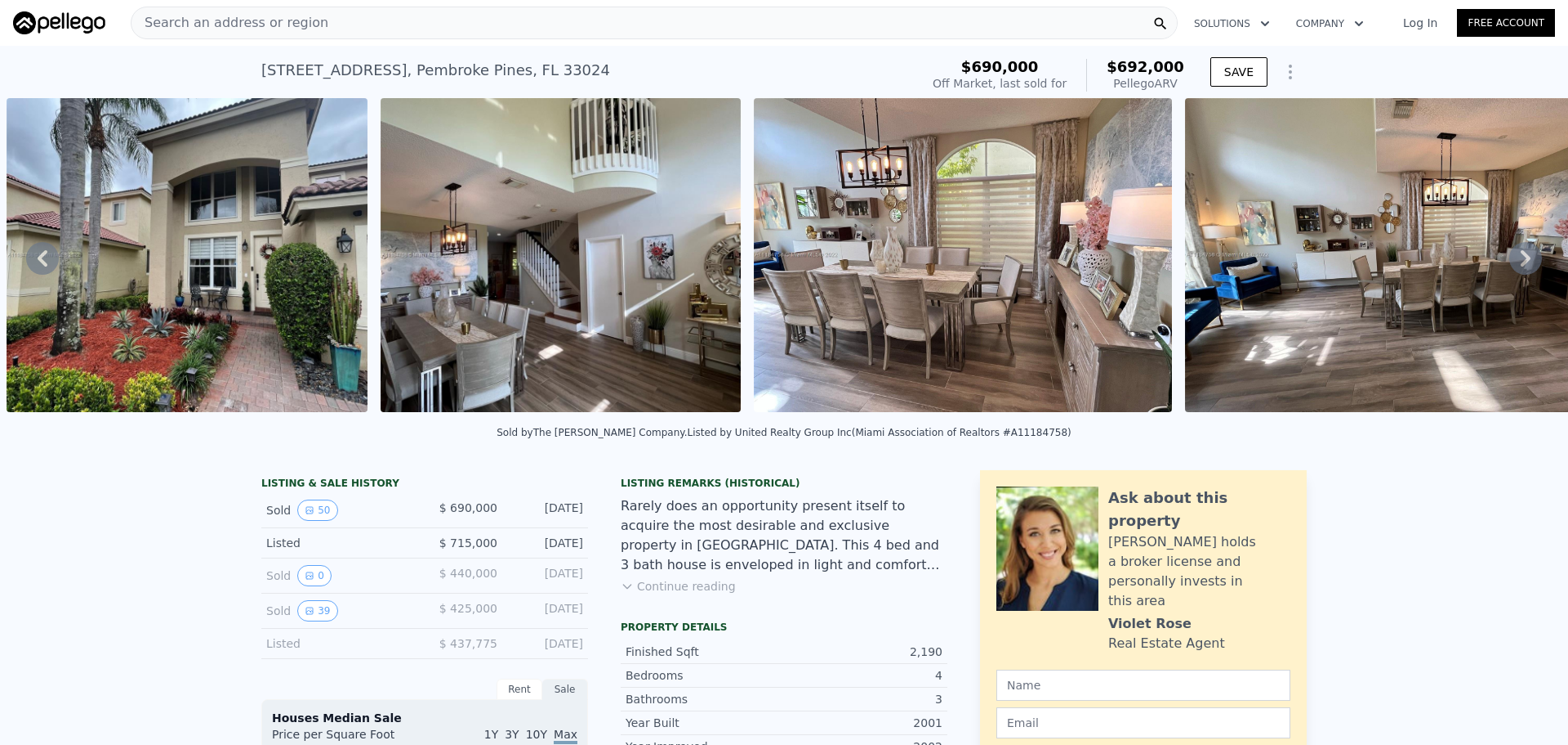
click at [1510, 260] on icon at bounding box center [1526, 258] width 33 height 33
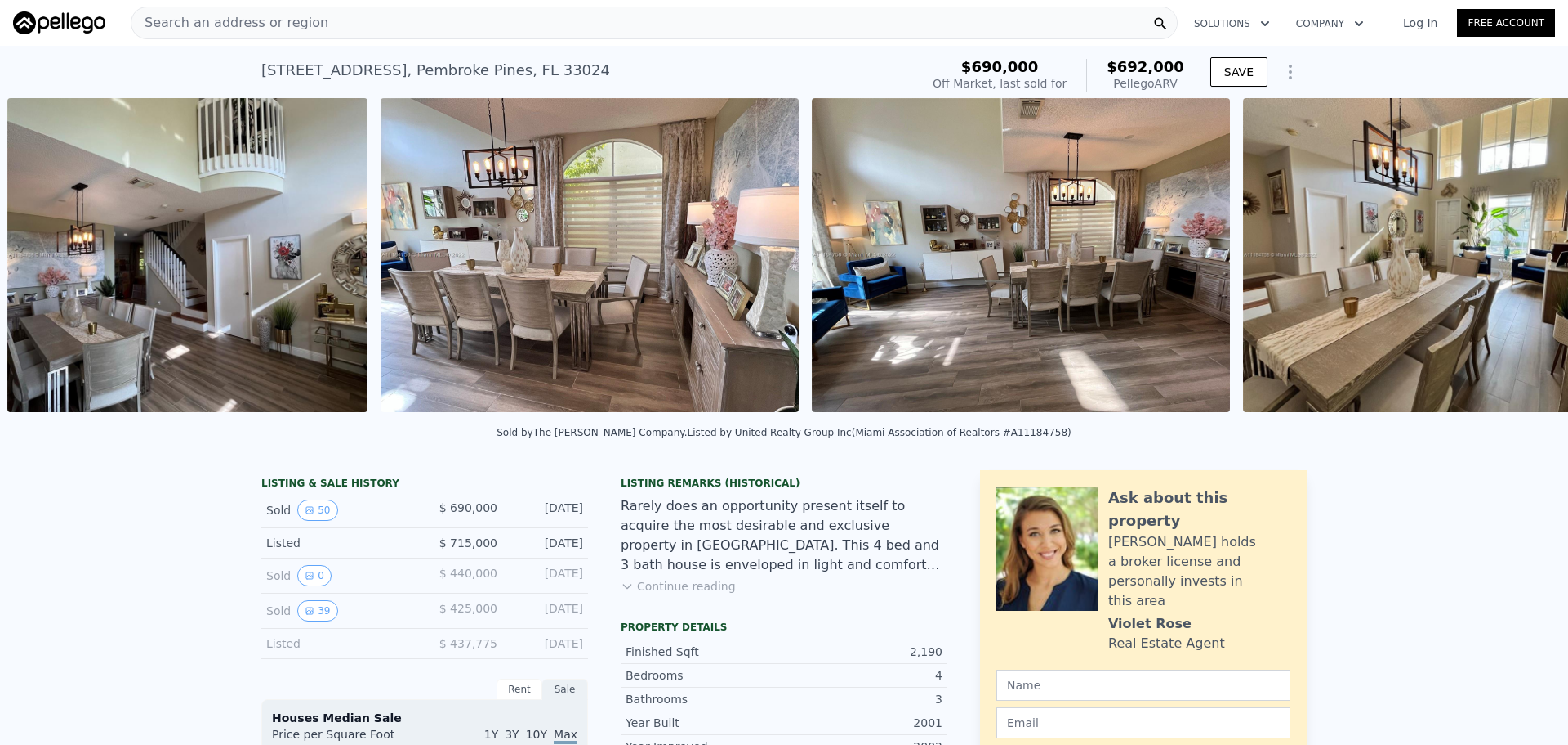
scroll to position [0, 1122]
click at [1521, 267] on icon at bounding box center [1526, 258] width 10 height 16
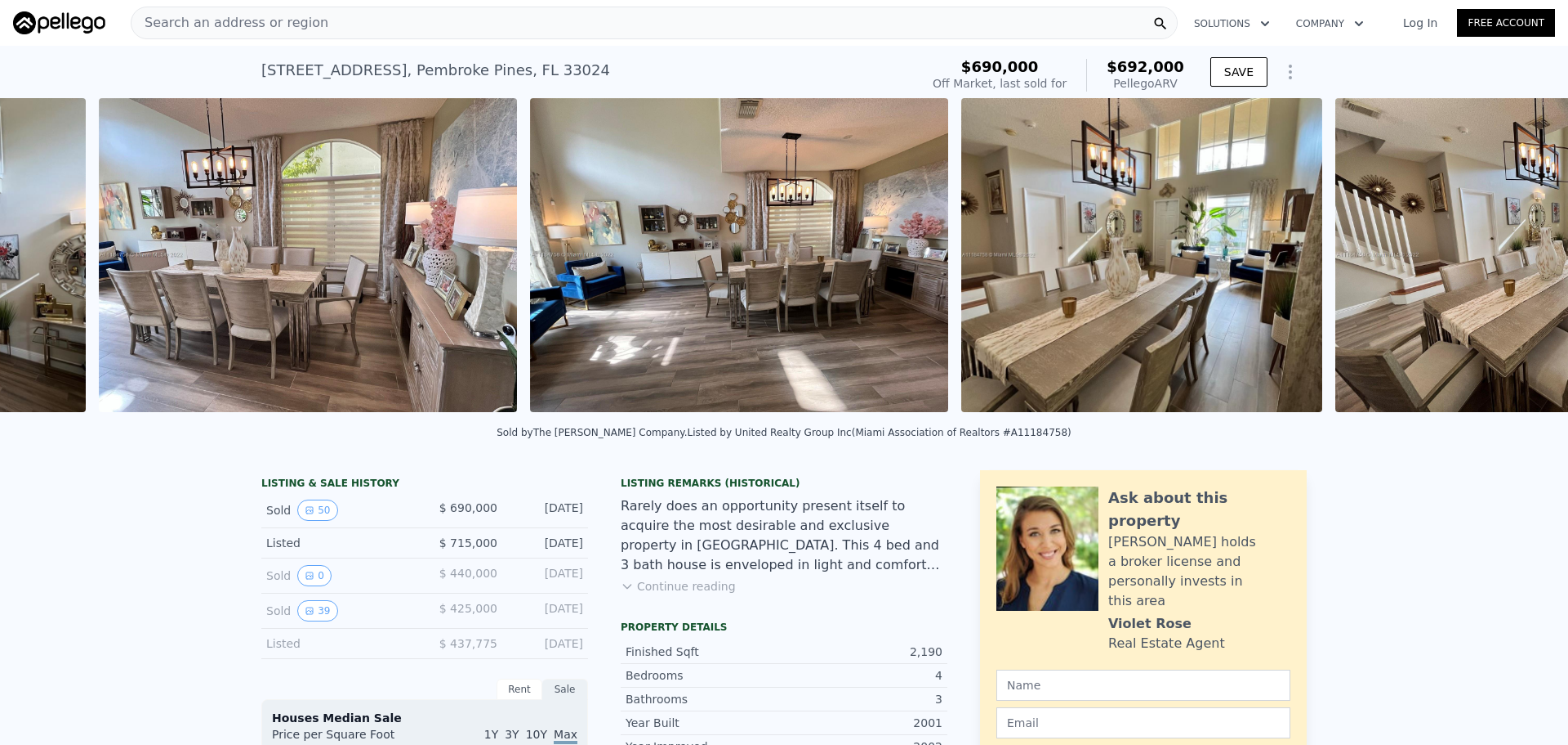
scroll to position [0, 1495]
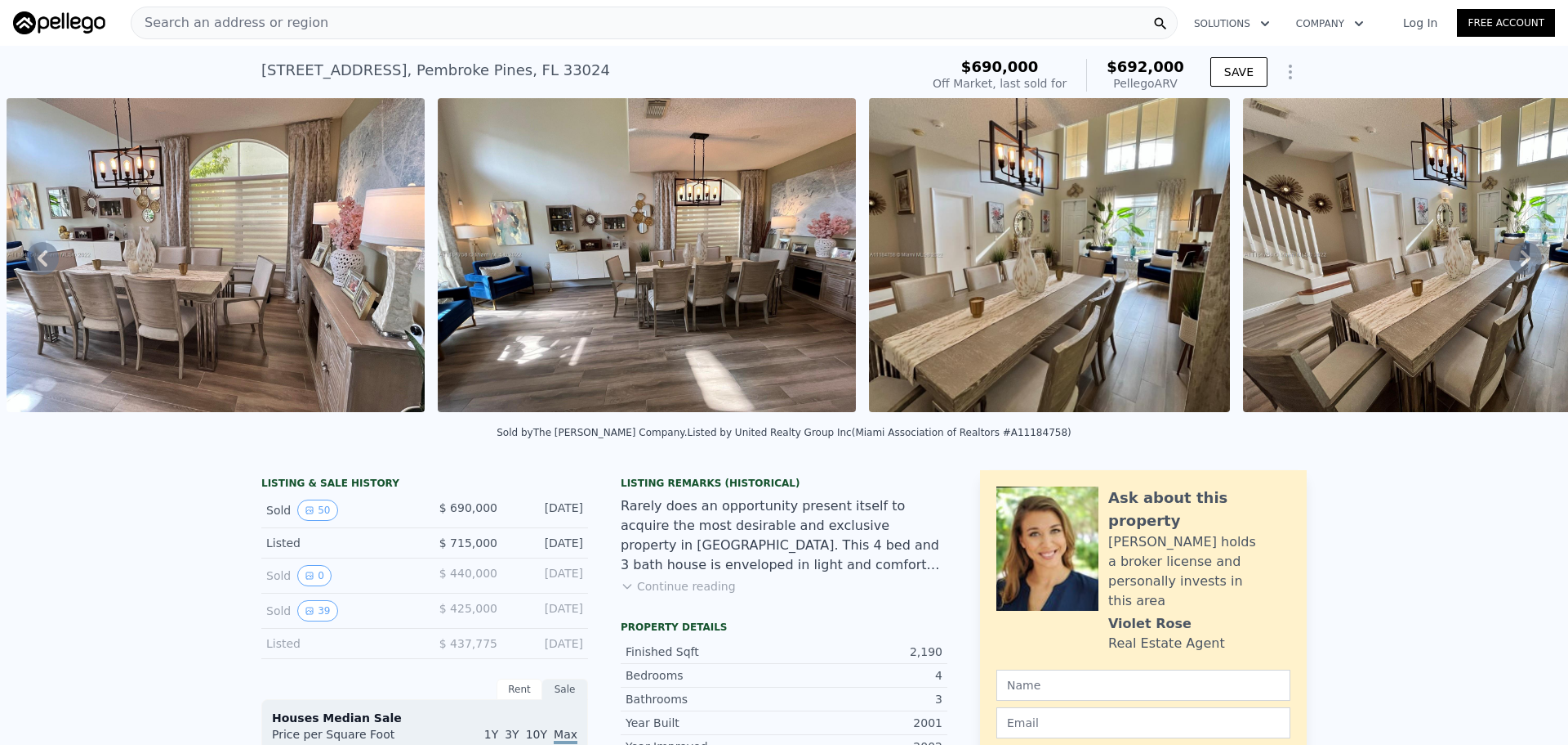
click at [1521, 267] on icon at bounding box center [1526, 258] width 10 height 16
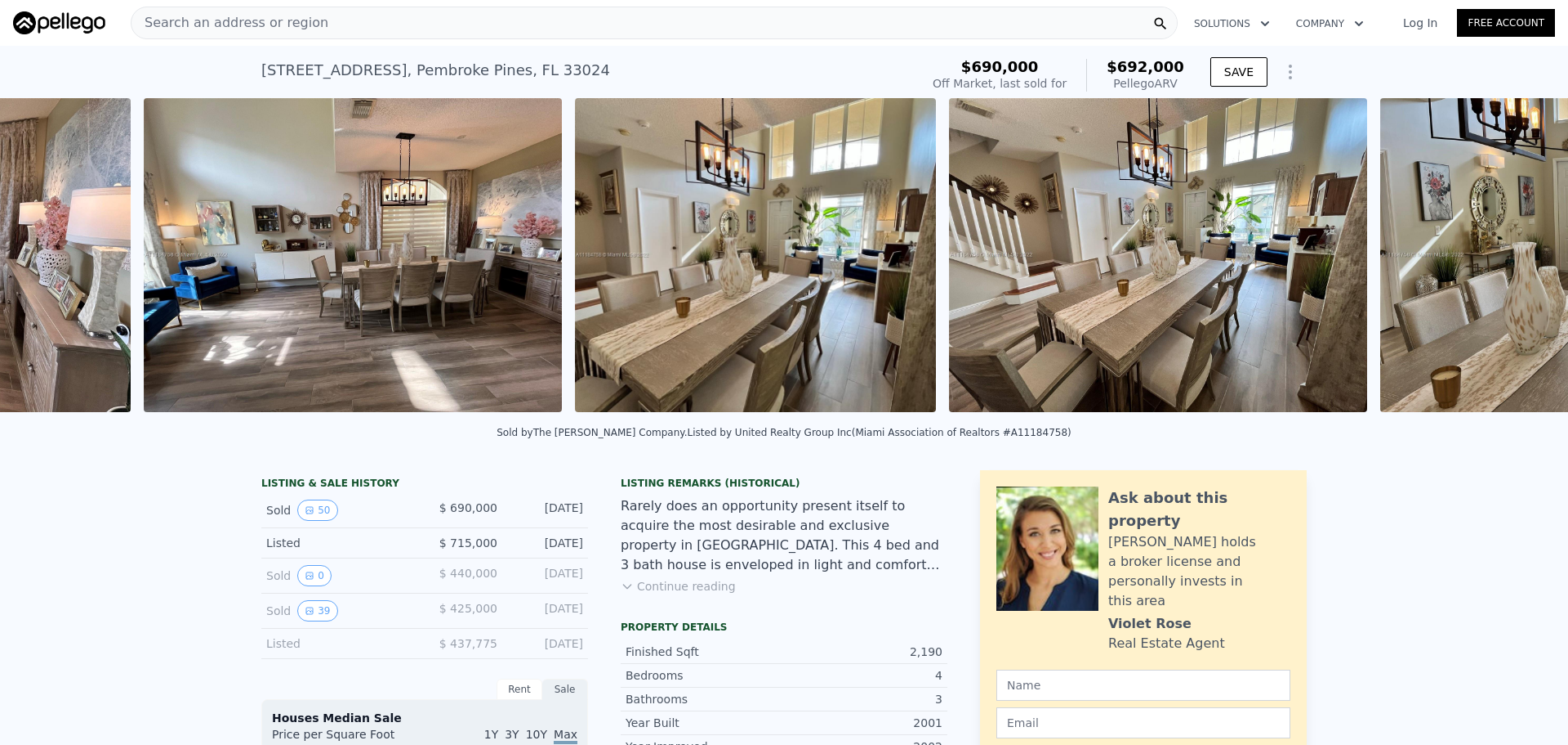
scroll to position [0, 1927]
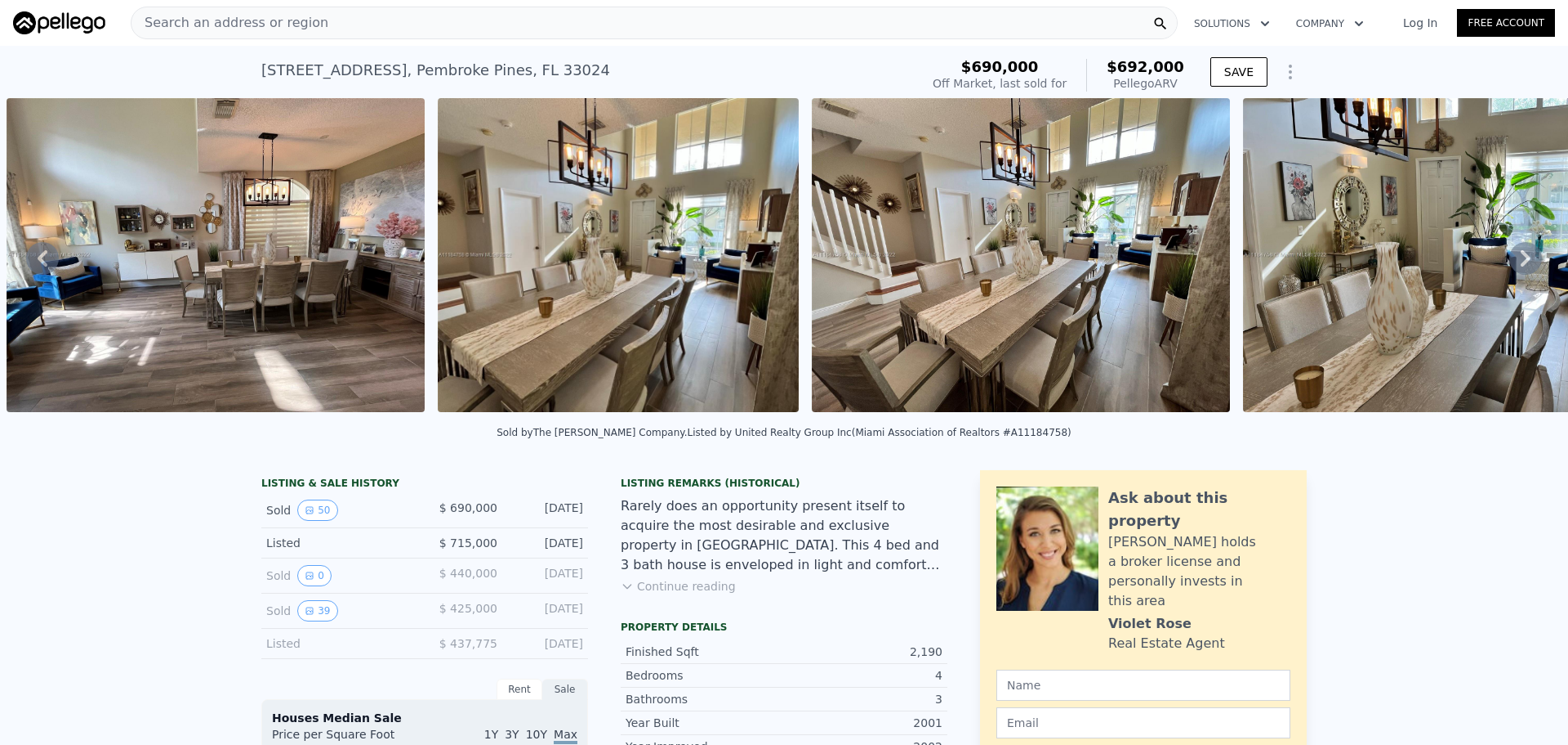
click at [1521, 267] on icon at bounding box center [1526, 258] width 10 height 16
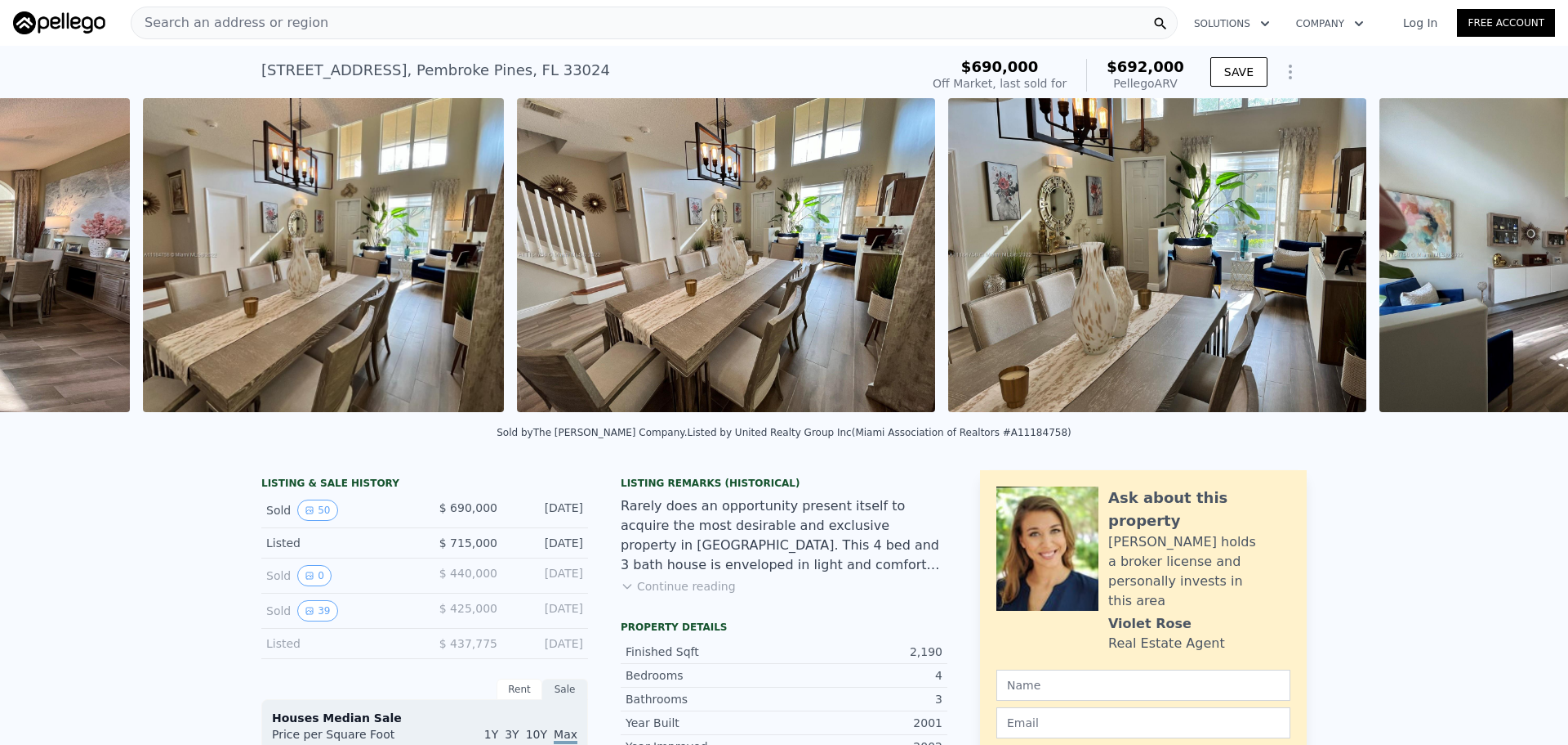
scroll to position [0, 2358]
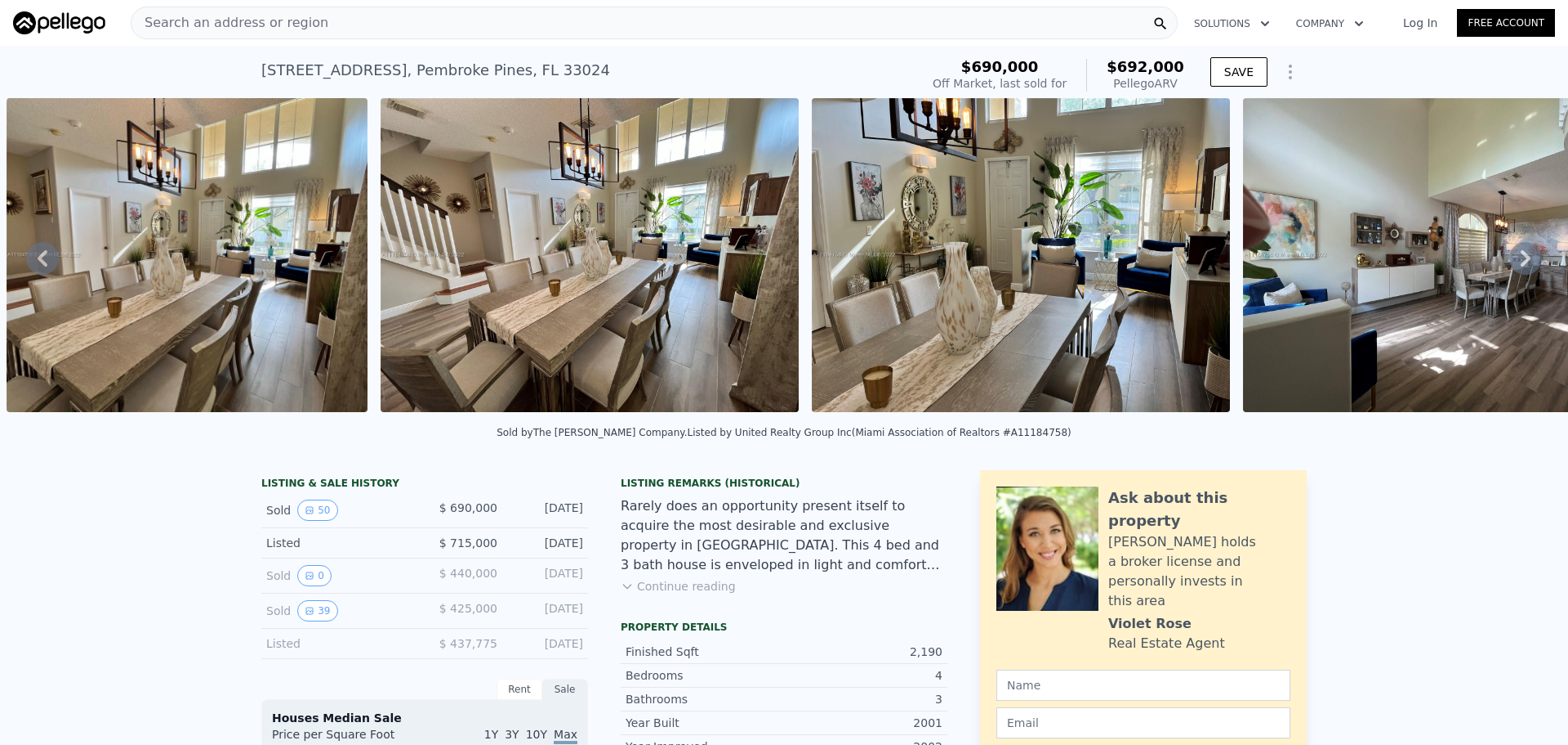
click at [1521, 267] on icon at bounding box center [1526, 258] width 10 height 16
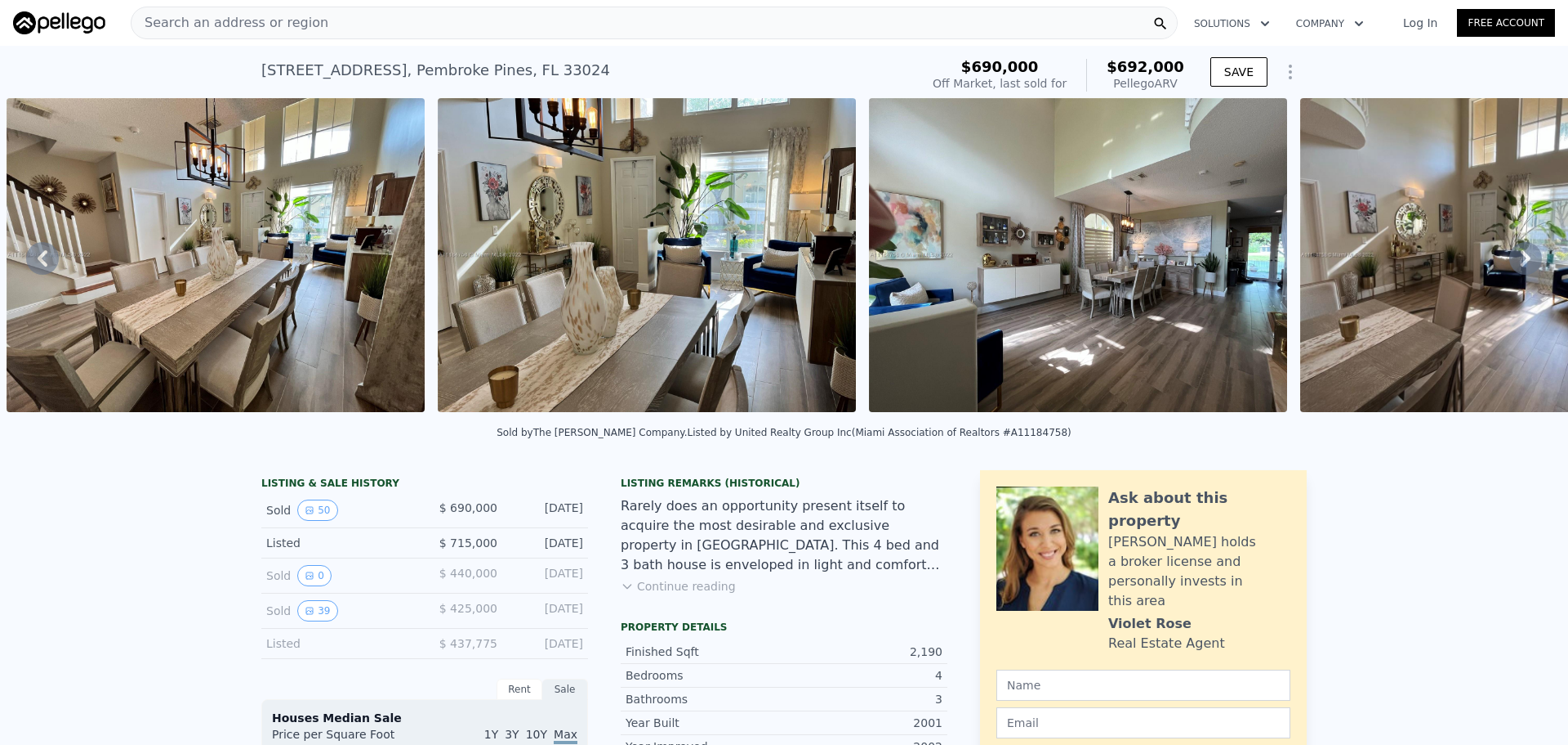
click at [1521, 267] on icon at bounding box center [1526, 258] width 10 height 16
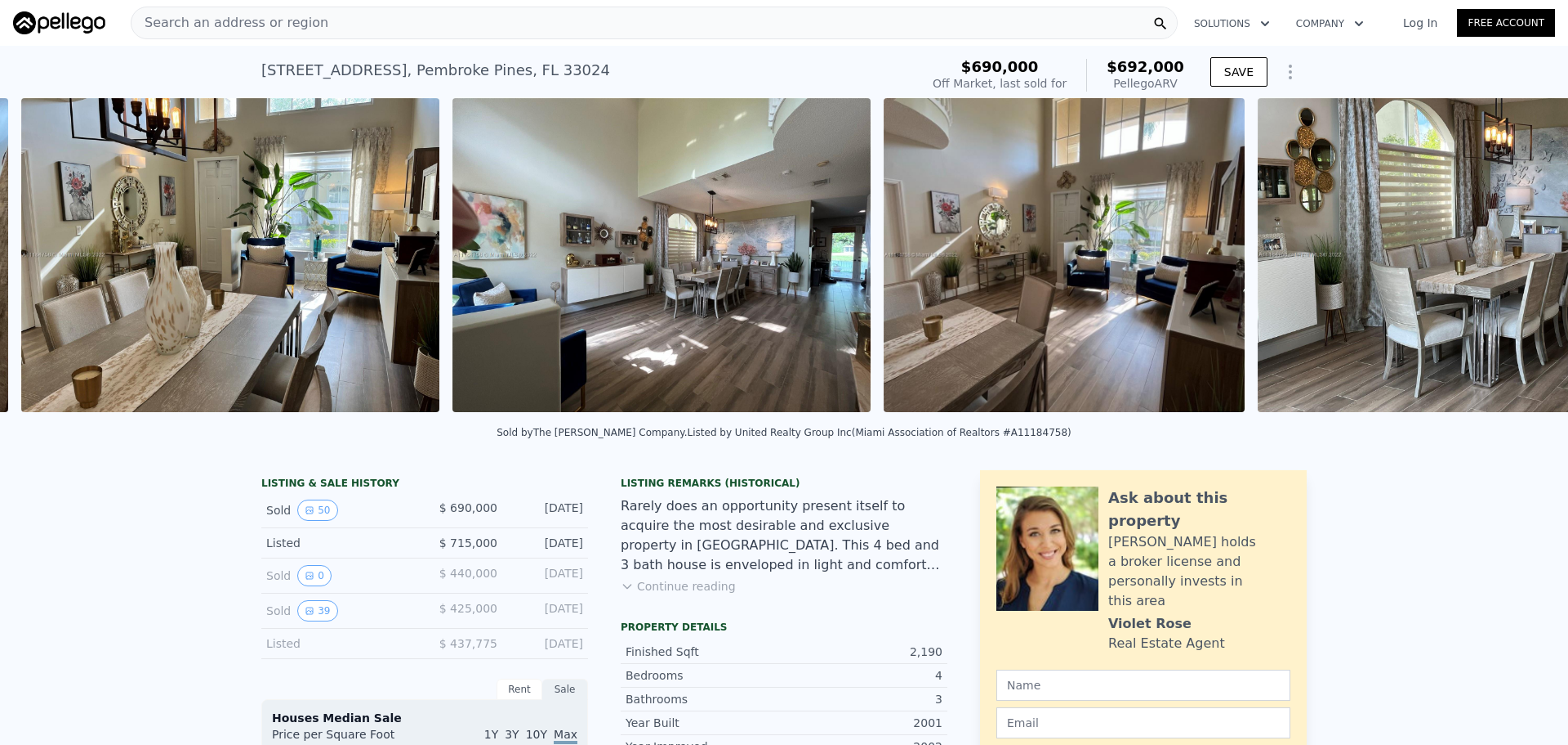
scroll to position [0, 3163]
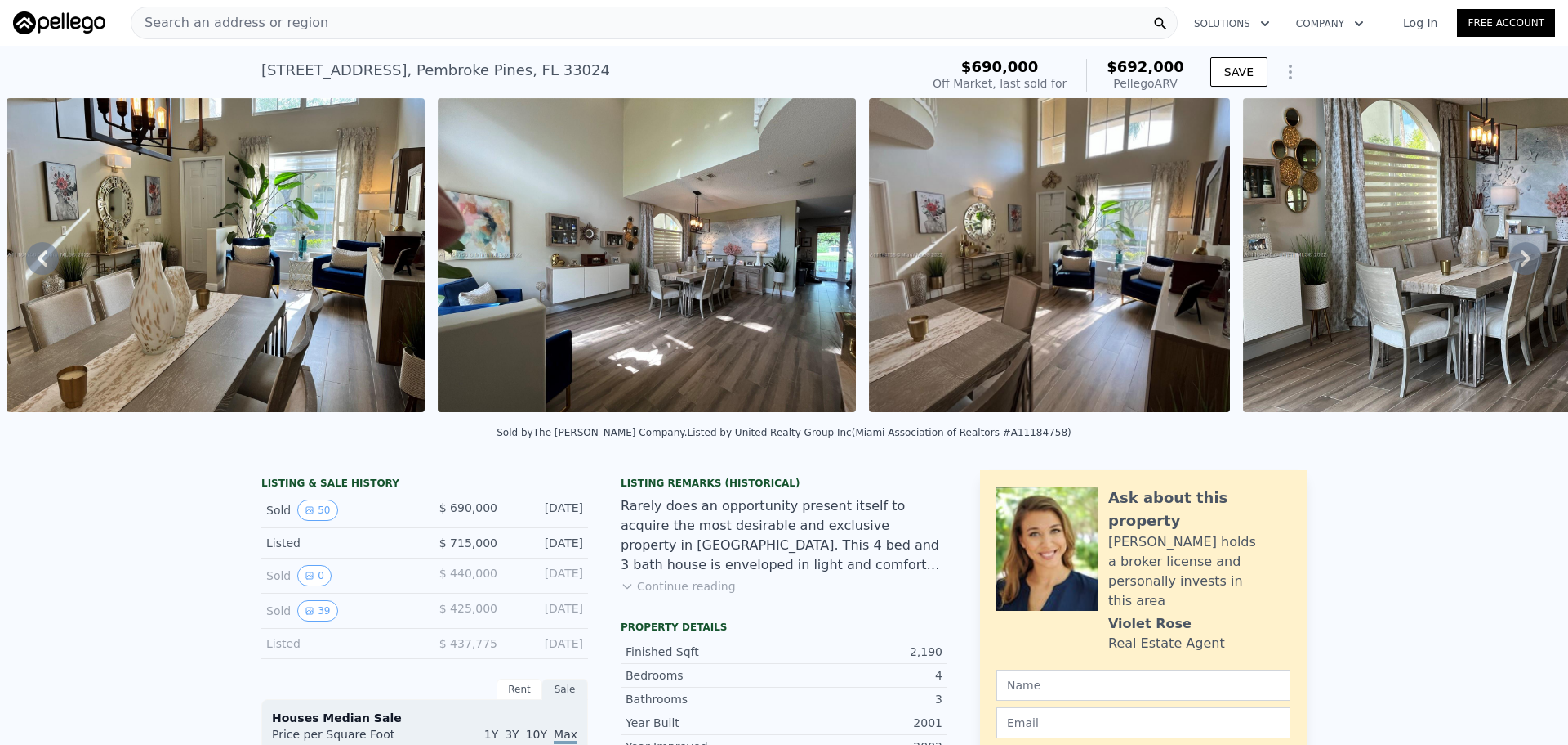
click at [1521, 267] on icon at bounding box center [1526, 258] width 10 height 16
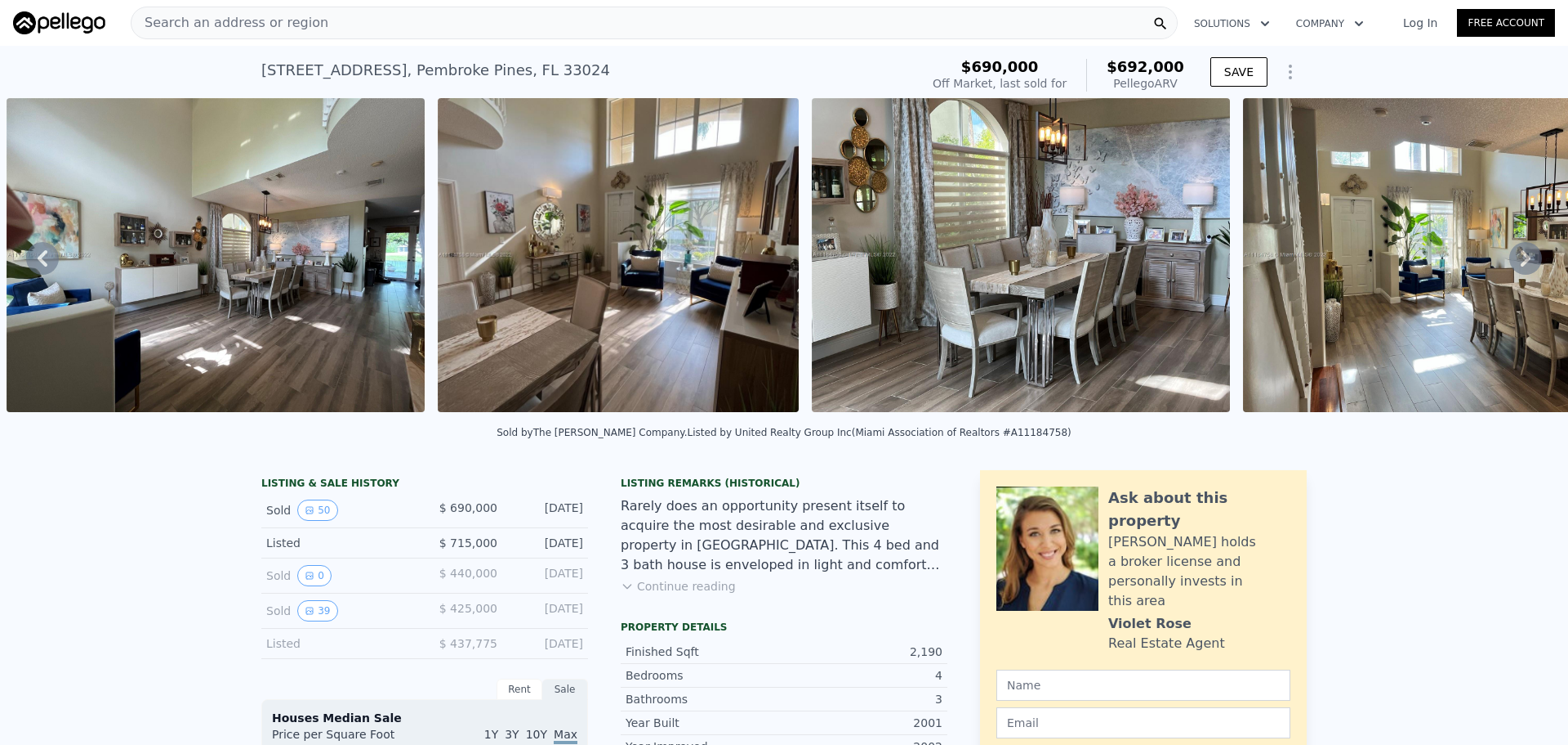
click at [1521, 267] on icon at bounding box center [1526, 258] width 10 height 16
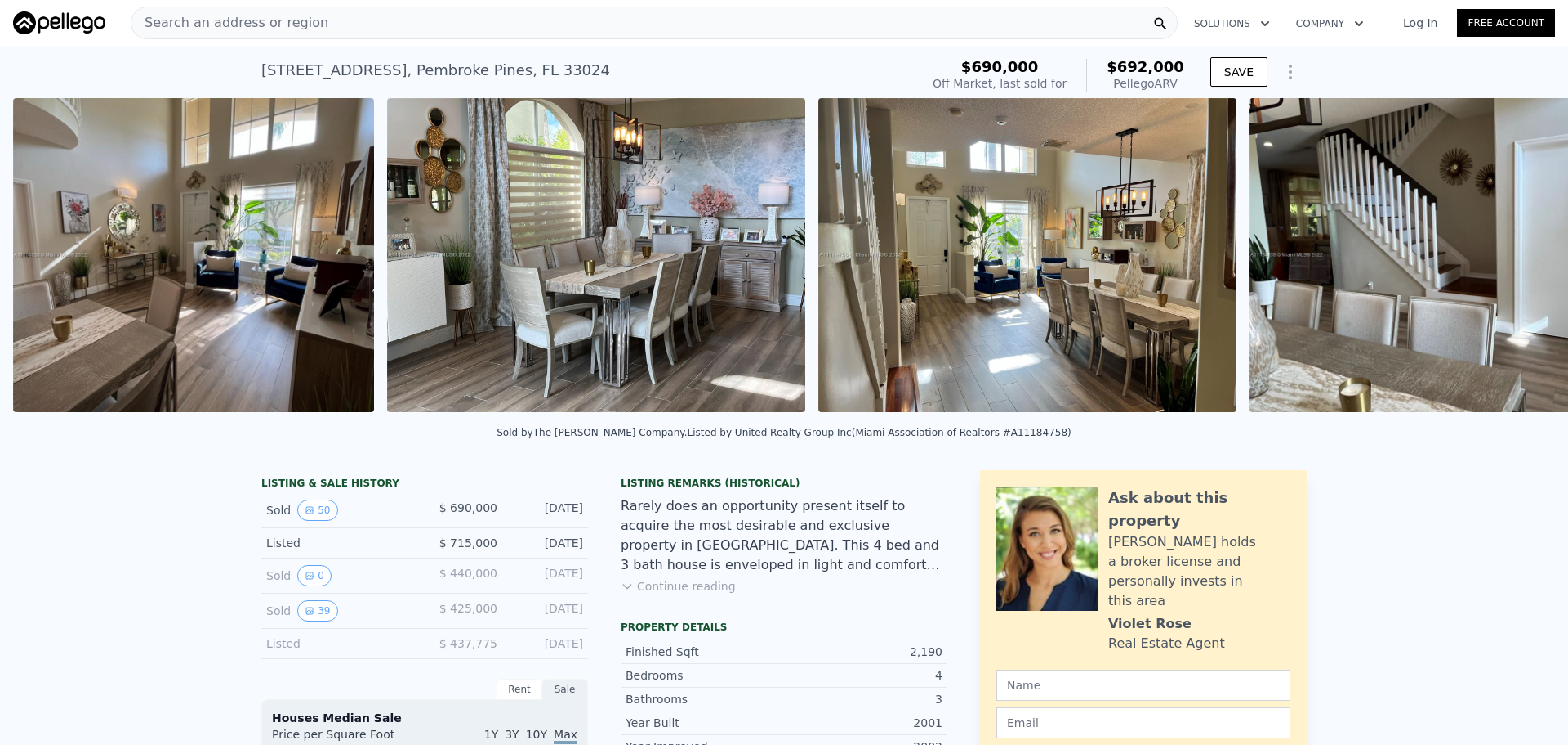
scroll to position [0, 4026]
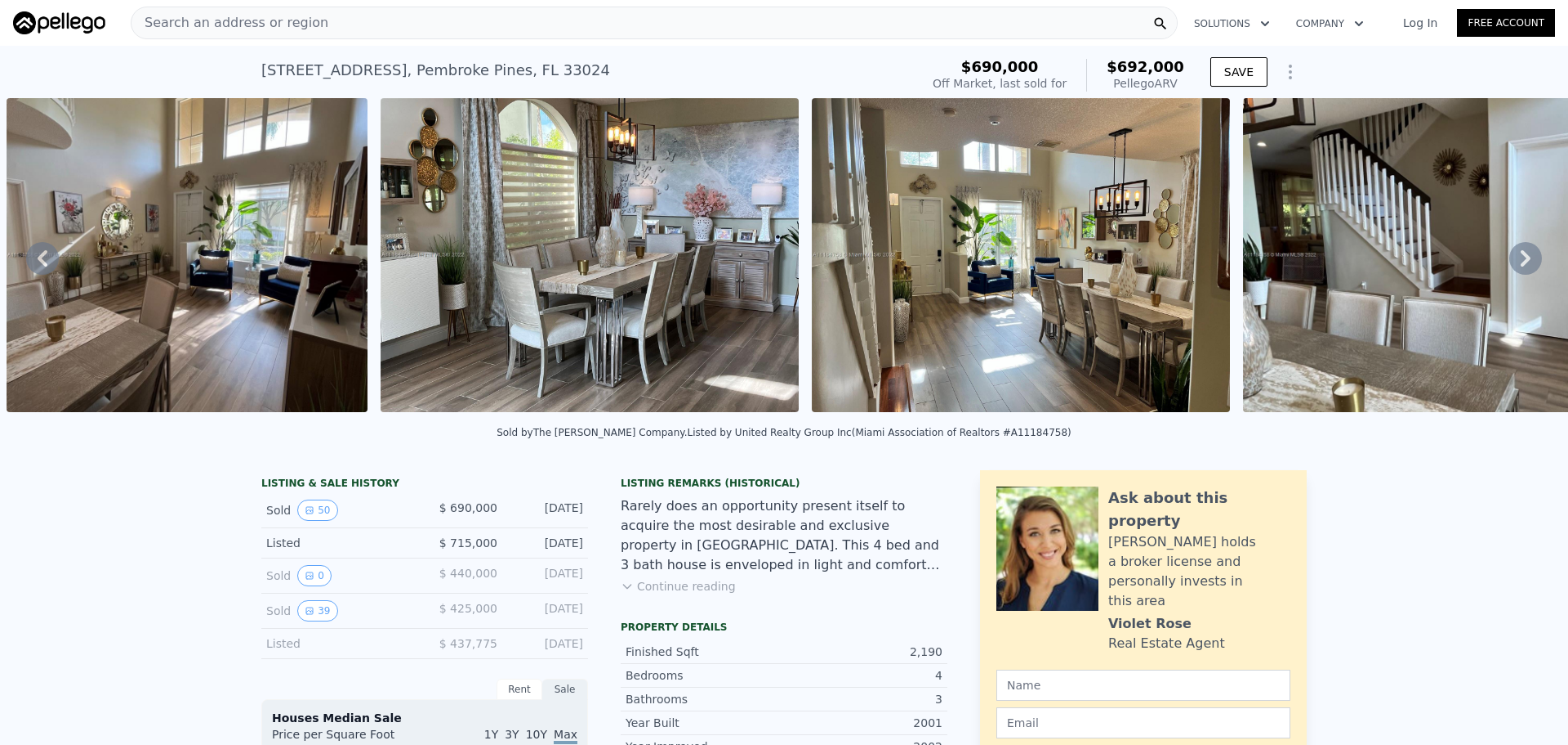
click at [1521, 267] on icon at bounding box center [1526, 258] width 10 height 16
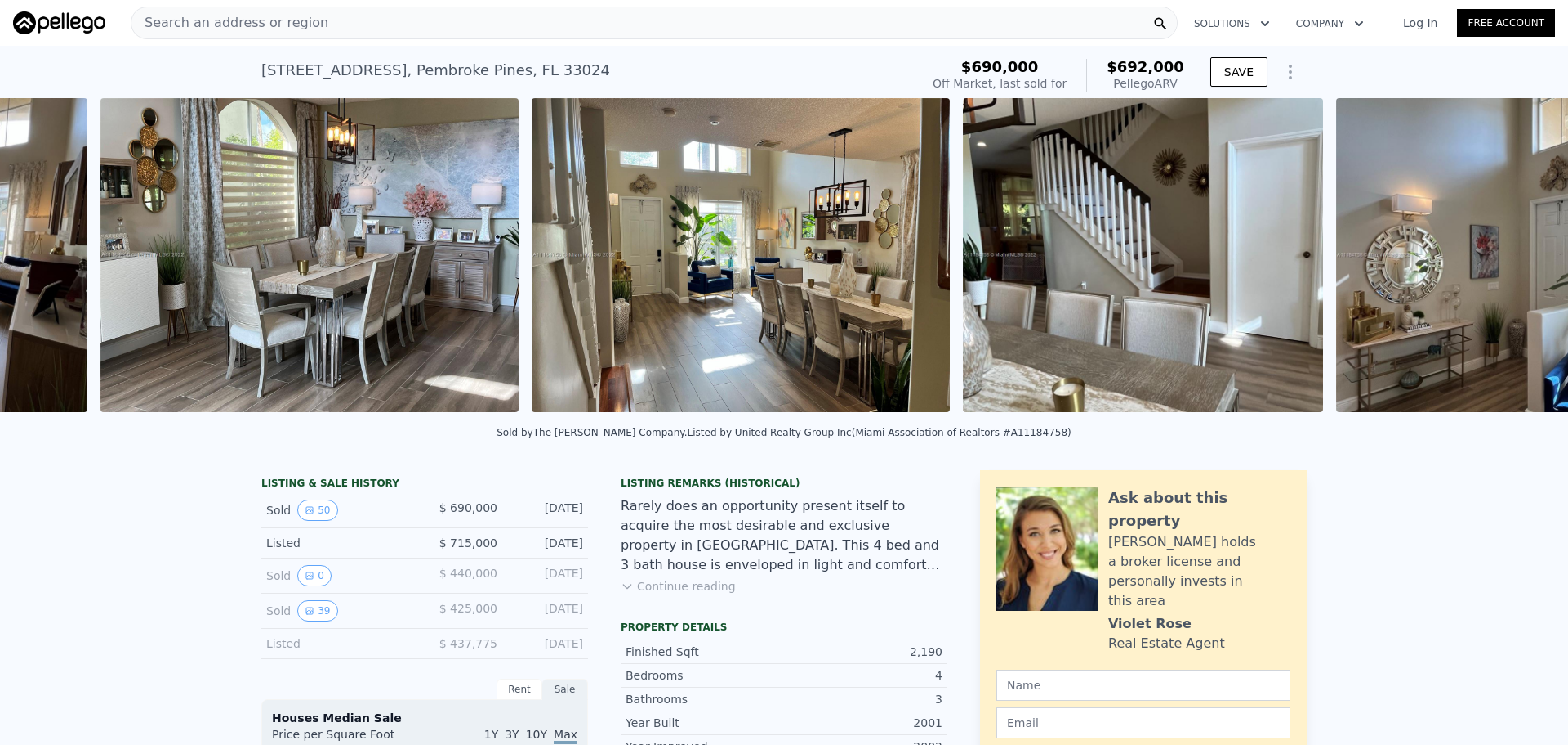
scroll to position [0, 4399]
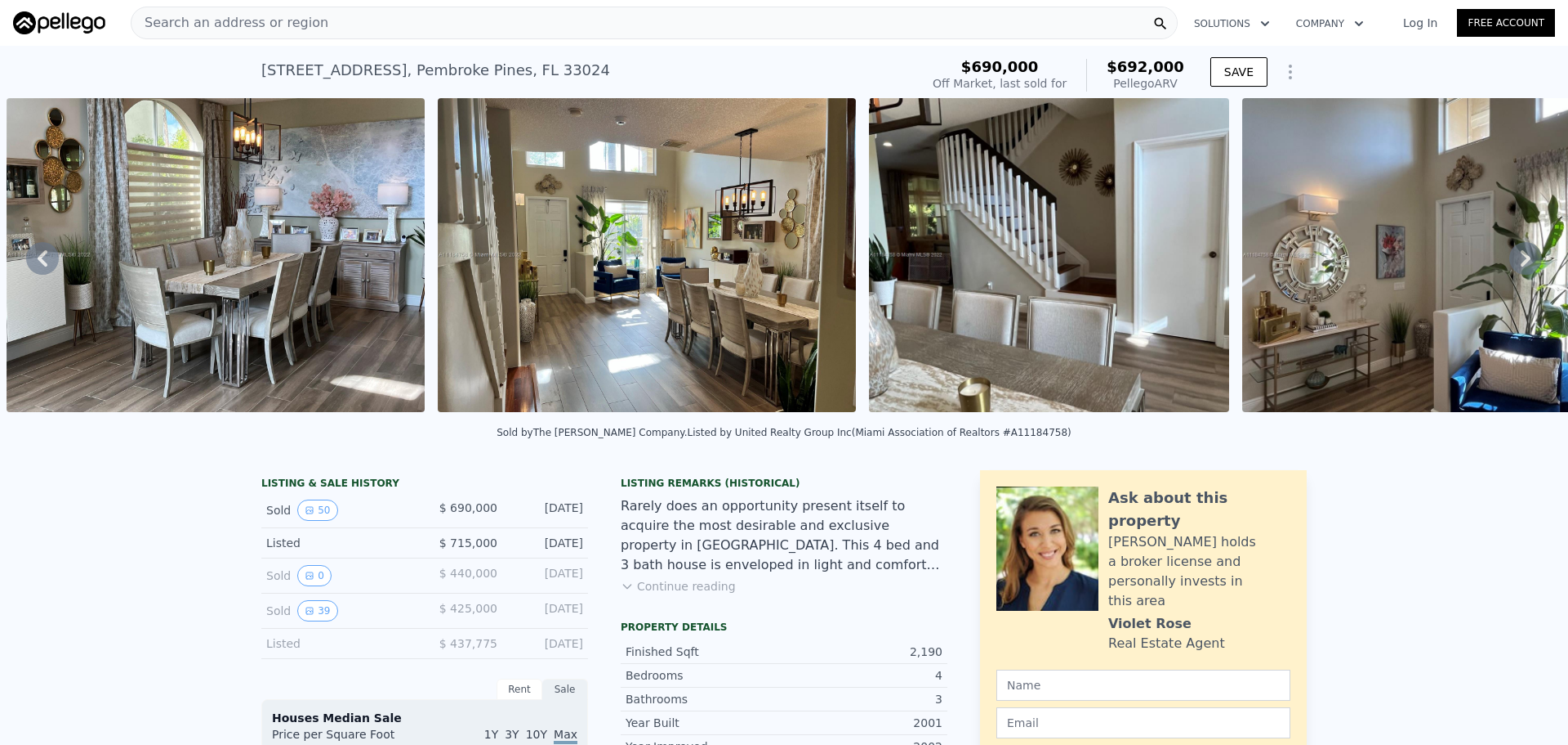
click at [1511, 268] on div "• + − • + − STREET VIEW Loading... SATELLITE VIEW" at bounding box center [784, 258] width 1568 height 320
click at [1521, 267] on icon at bounding box center [1526, 258] width 10 height 16
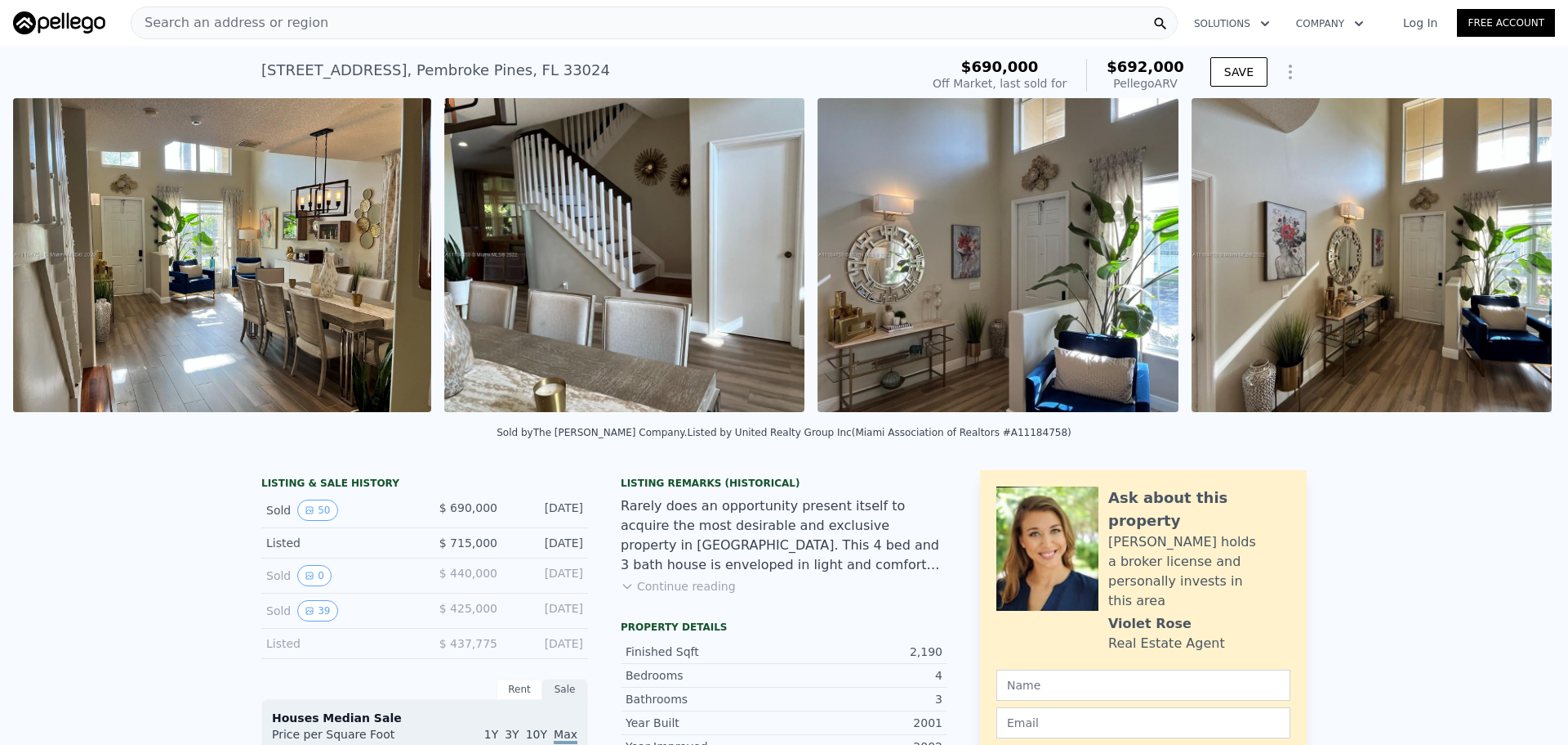
scroll to position [0, 4831]
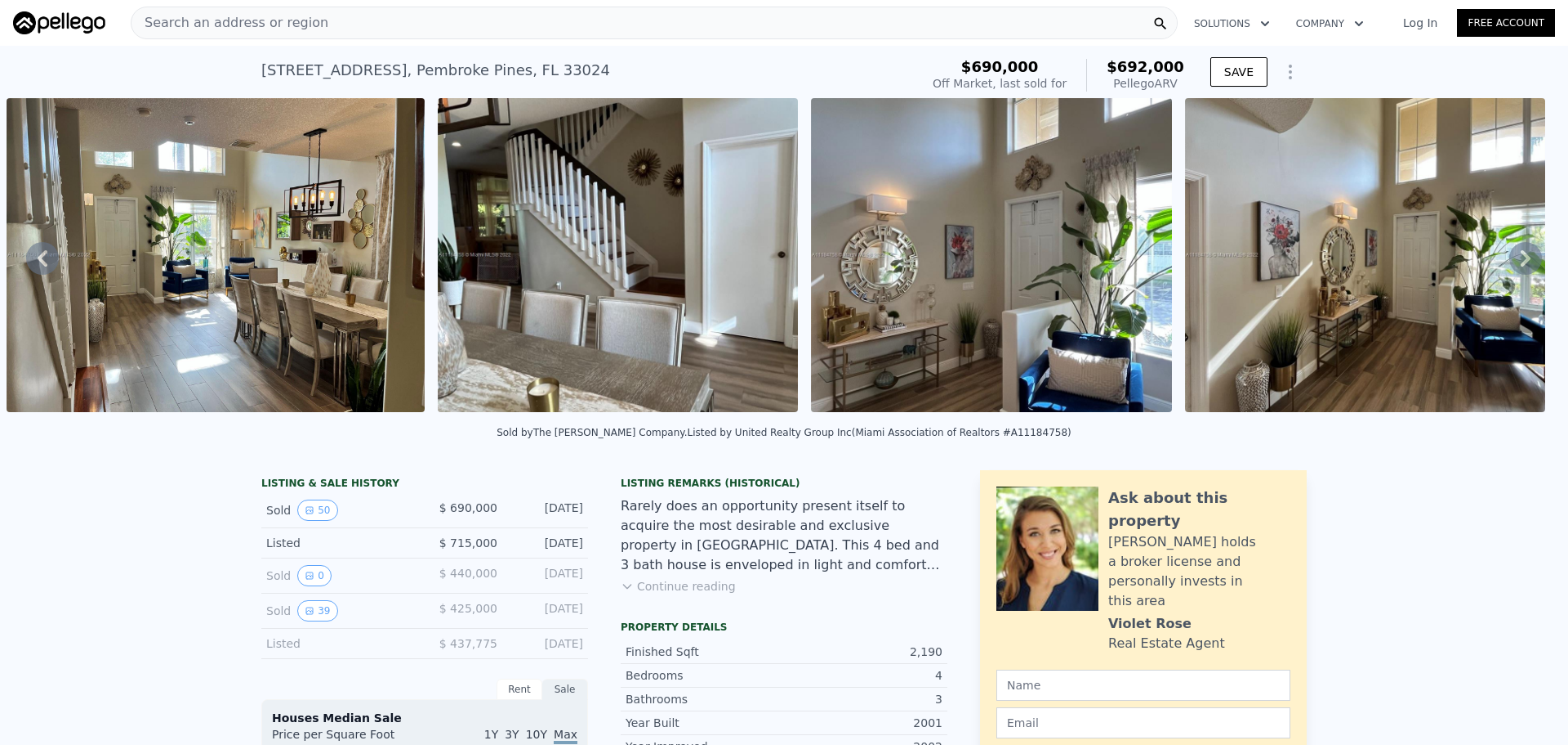
click at [1511, 268] on div "• + − • + − STREET VIEW Loading... SATELLITE VIEW" at bounding box center [784, 258] width 1568 height 320
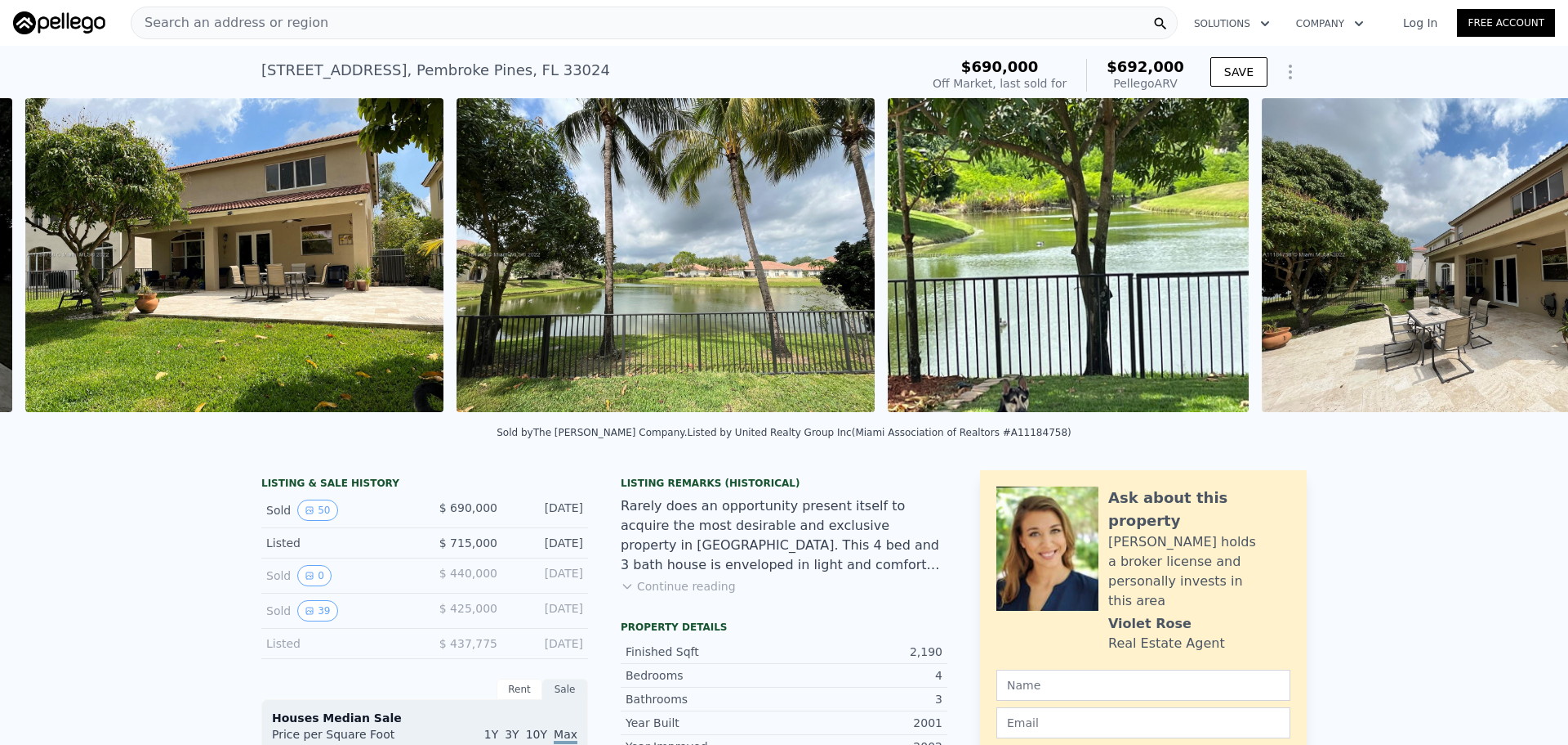
scroll to position [0, 19063]
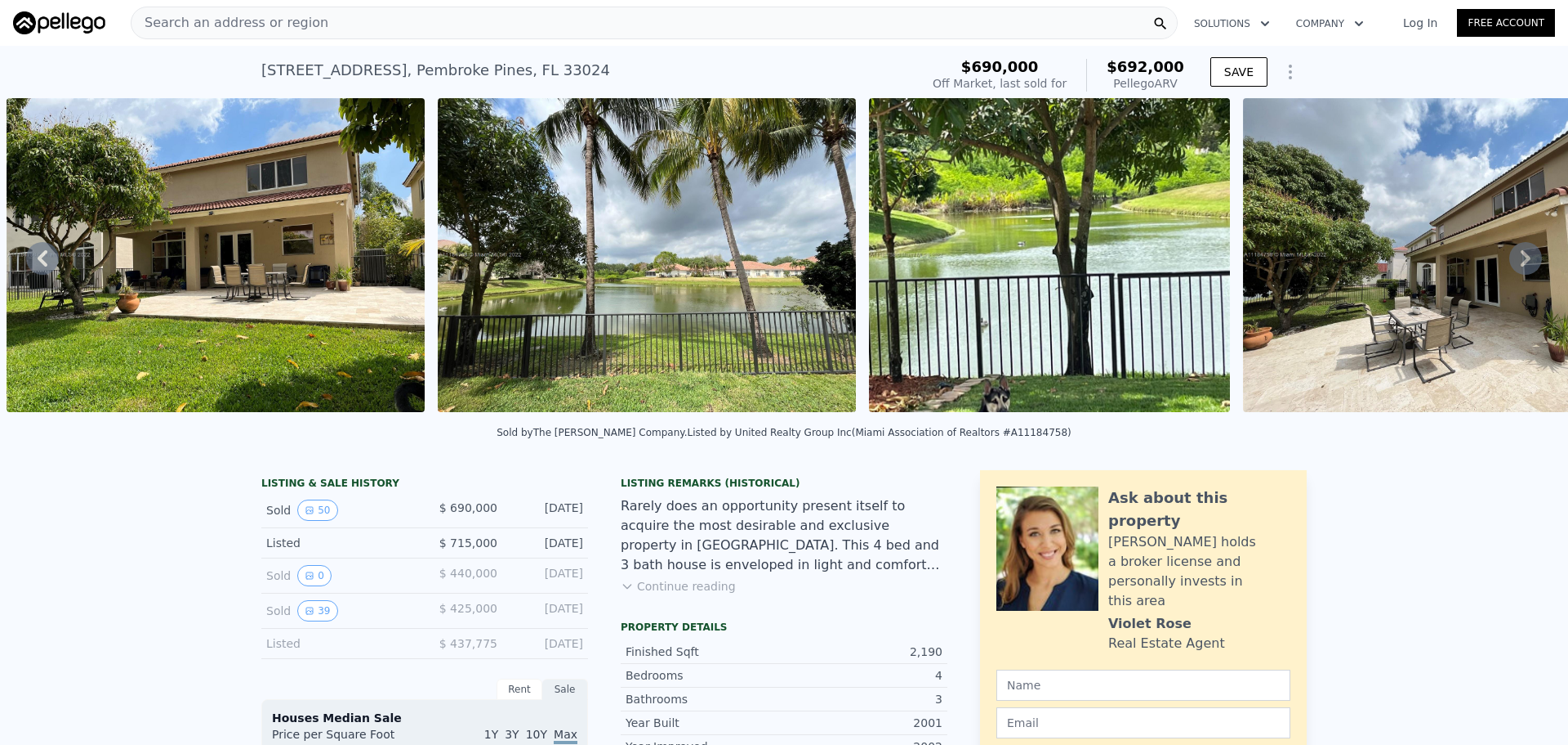
click at [534, 22] on div "Search an address or region" at bounding box center [654, 22] width 1047 height 33
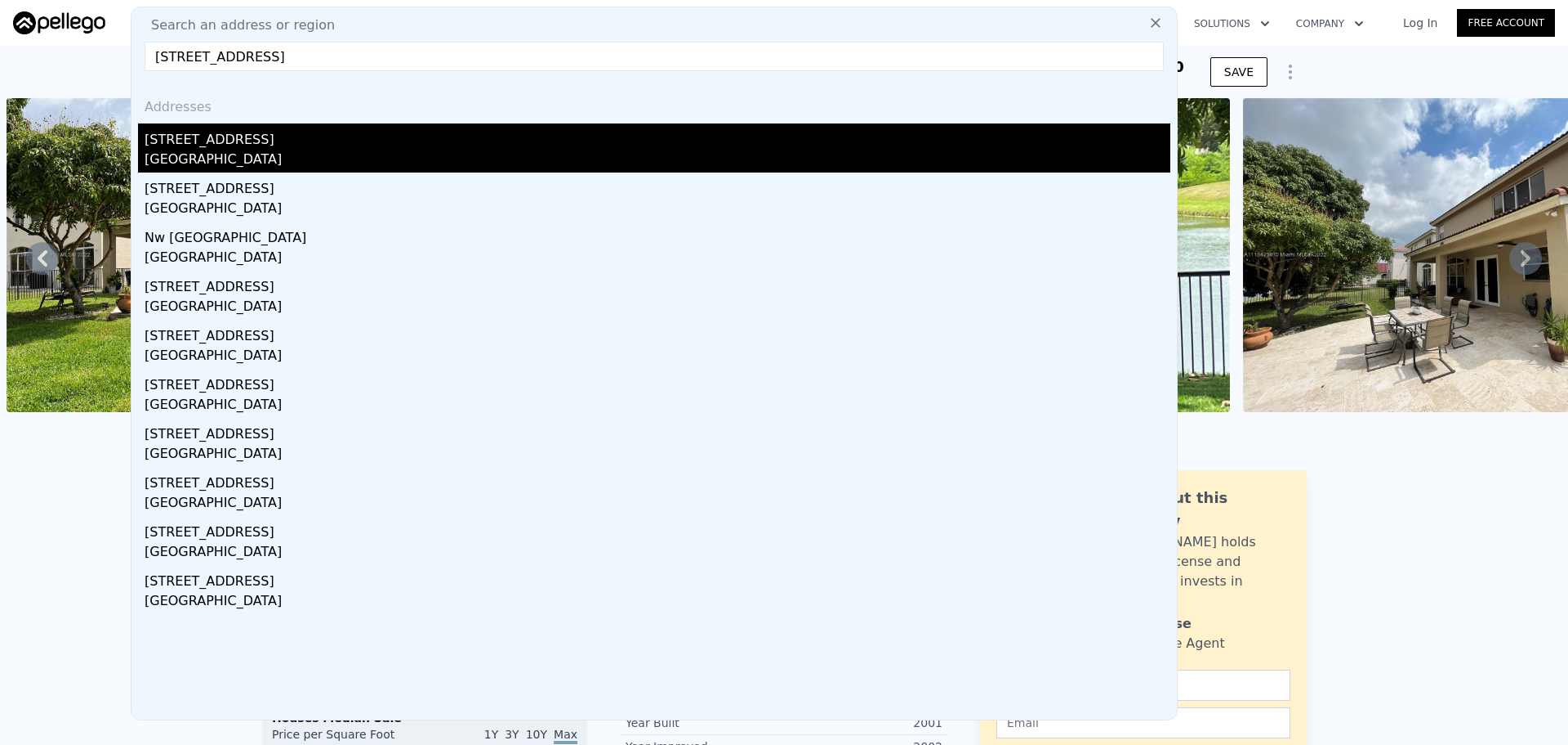
type input "1778 NW 78 AVENUE PEMBROKE PINES FL 33024"
click at [352, 132] on div "1778 NW 78th Ave" at bounding box center [657, 136] width 1026 height 27
